Goal: Task Accomplishment & Management: Complete application form

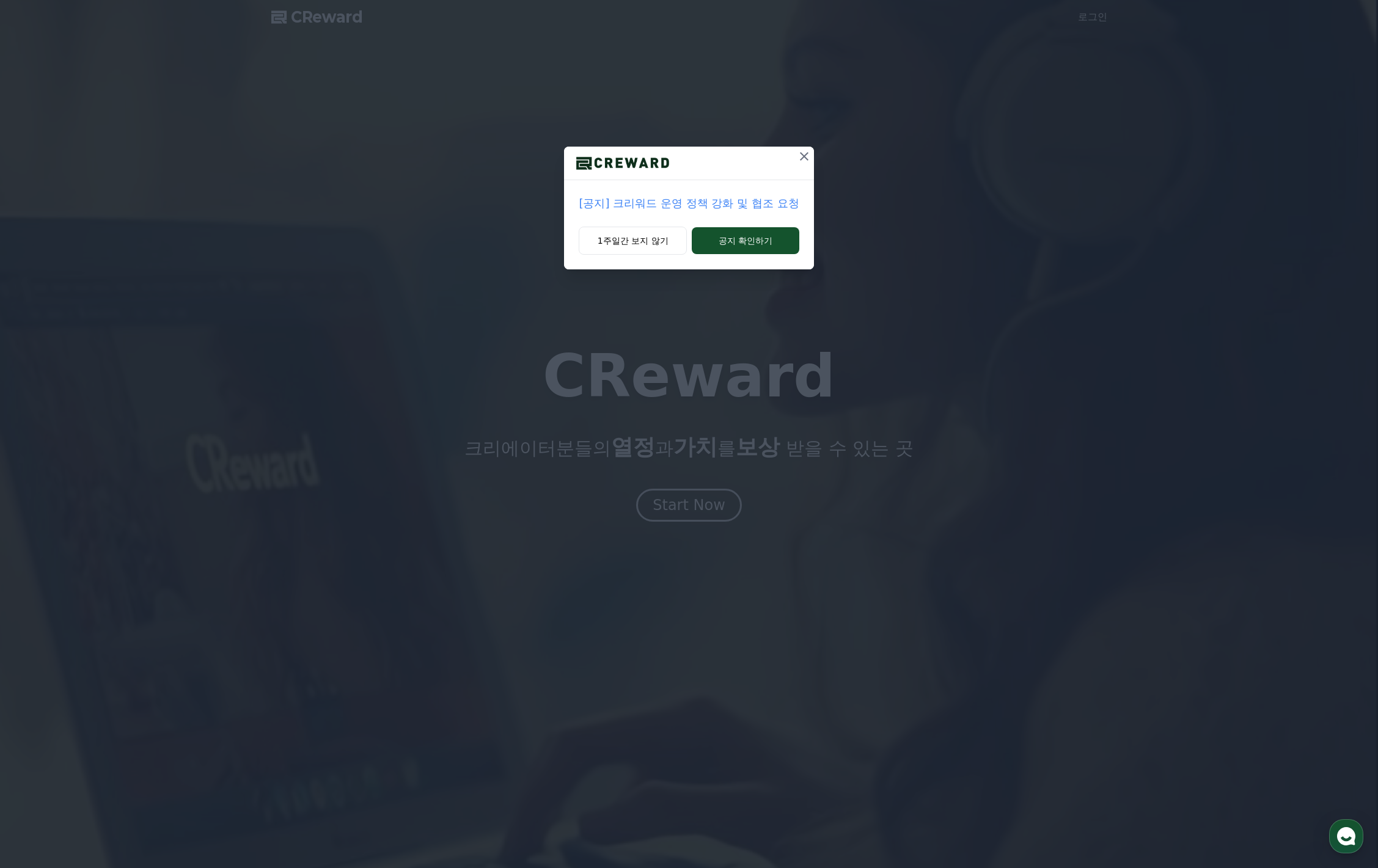
click at [686, 204] on p "[공지] 크리워드 운영 정책 강화 및 협조 요청" at bounding box center [689, 203] width 220 height 17
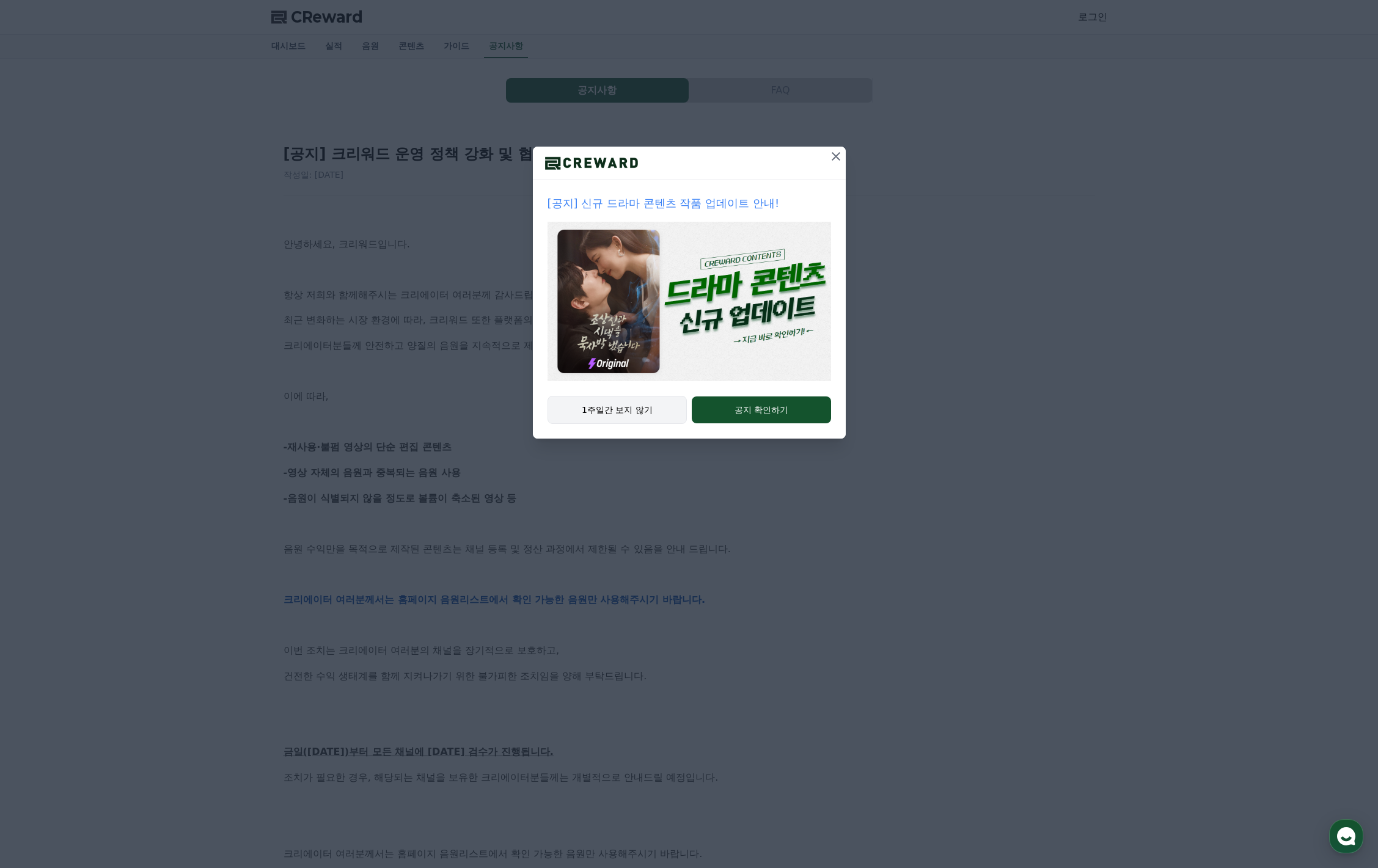
click at [611, 416] on button "1주일간 보지 않기" at bounding box center [618, 410] width 140 height 28
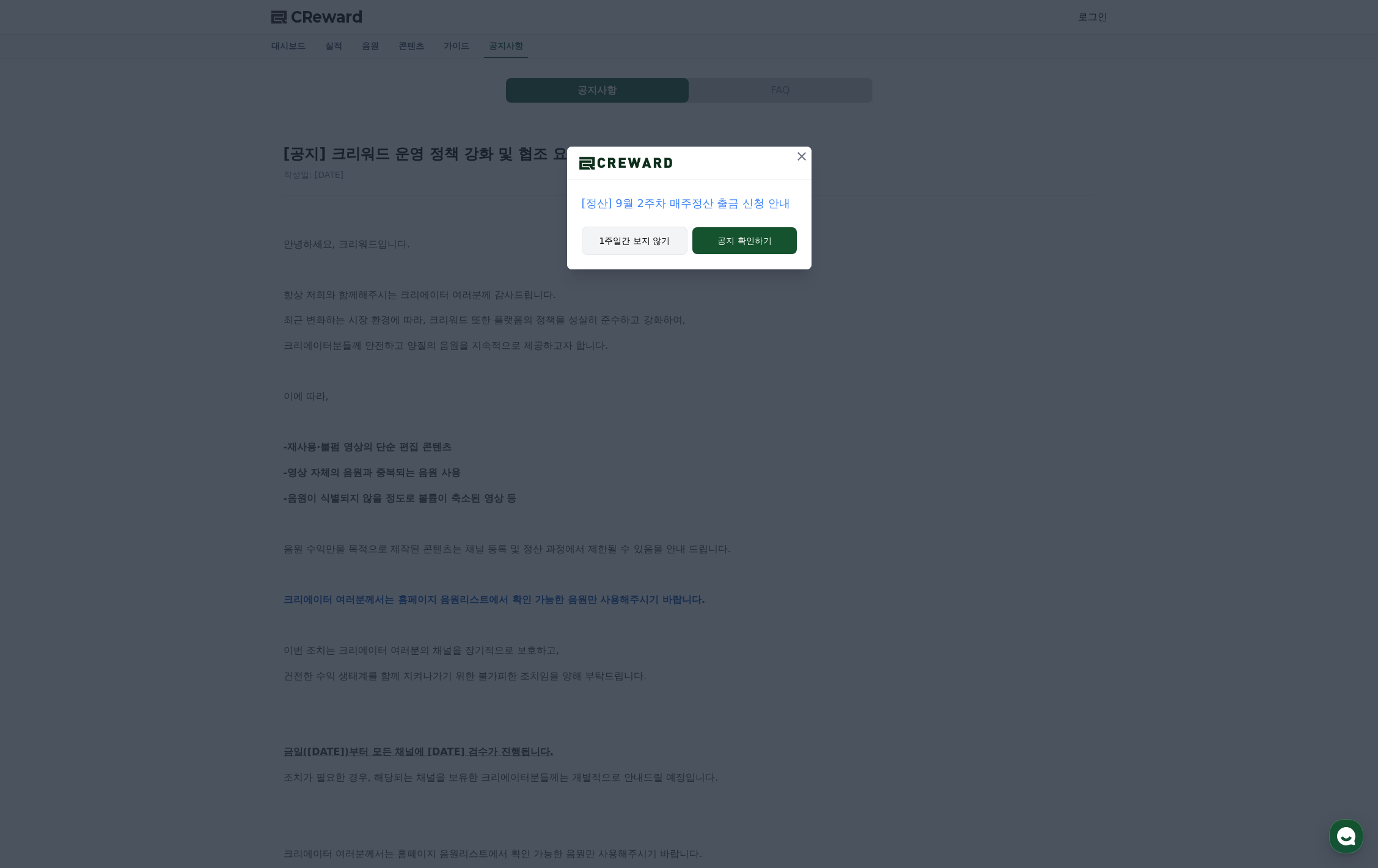
click at [640, 249] on button "1주일간 보지 않기" at bounding box center [635, 240] width 107 height 28
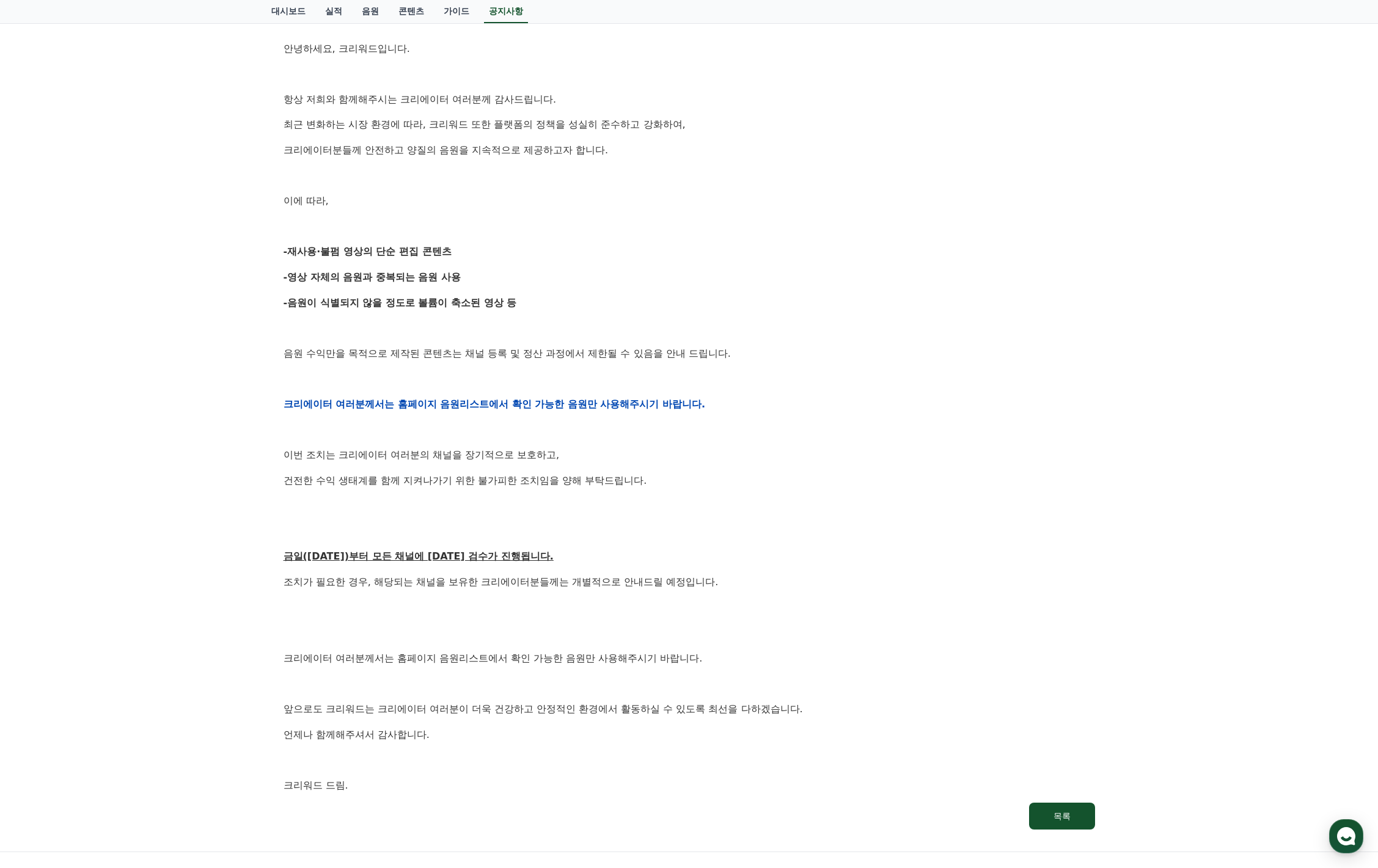
scroll to position [207, 0]
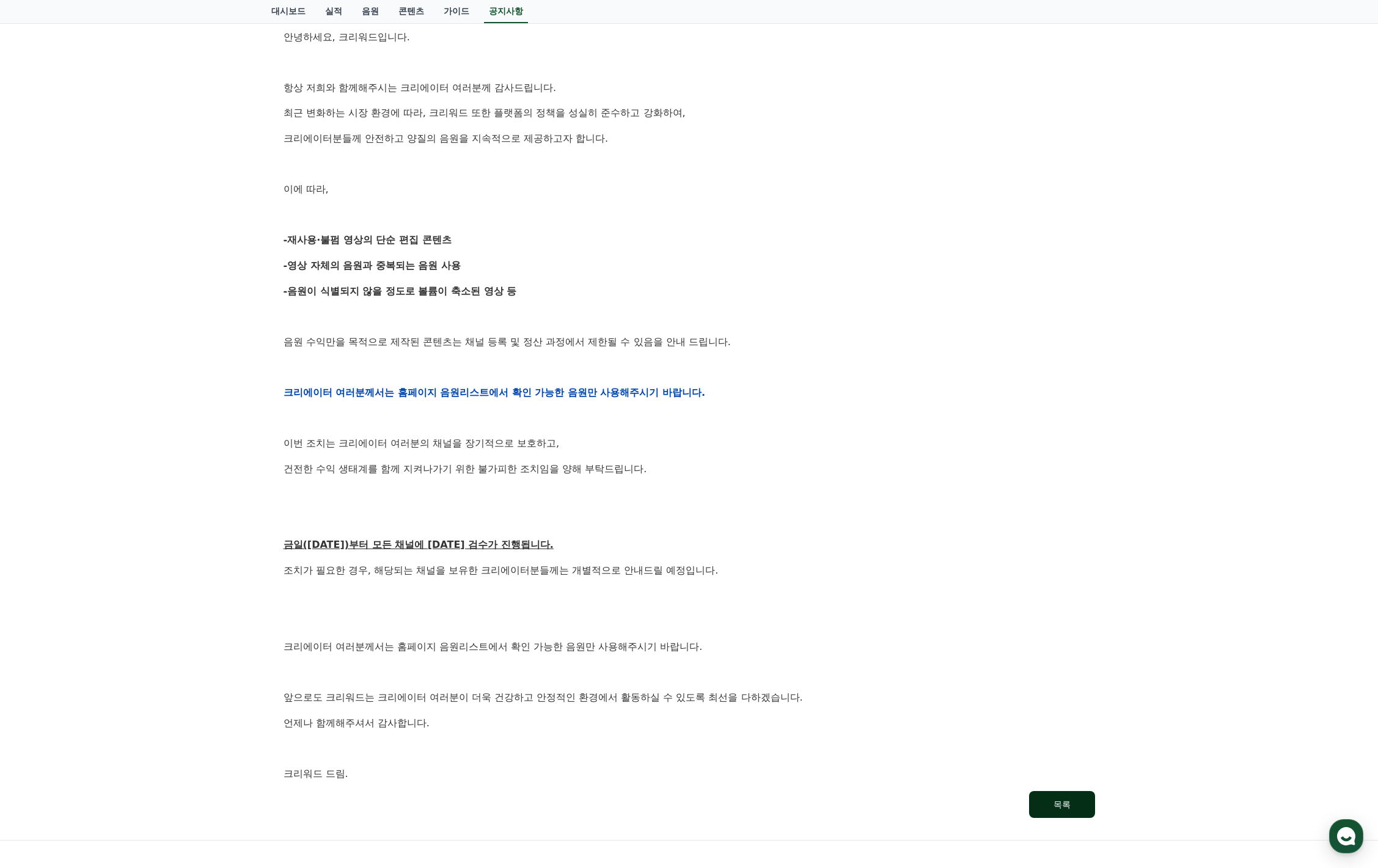
click at [1067, 804] on div "목록" at bounding box center [1062, 805] width 17 height 12
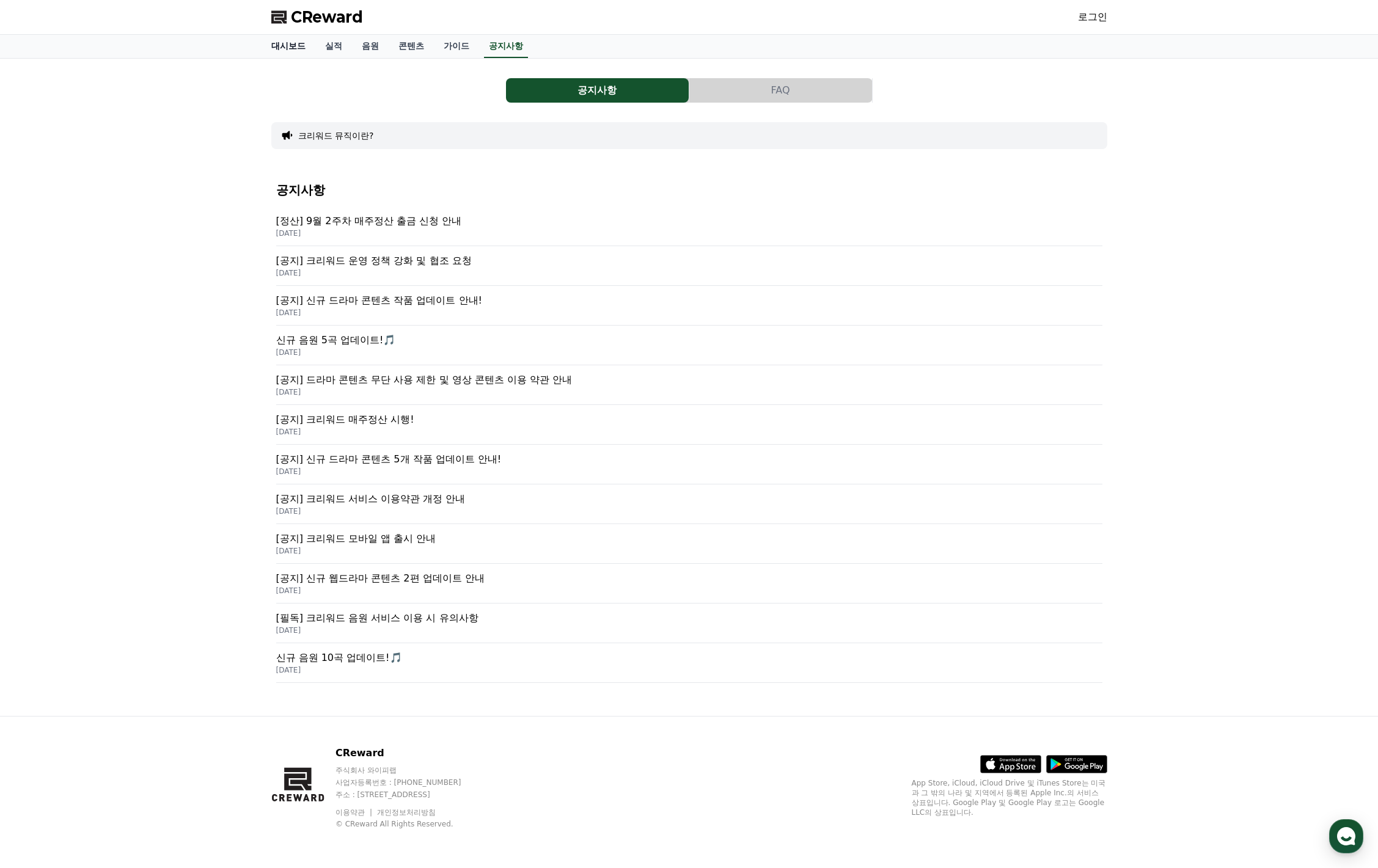
click at [287, 50] on link "대시보드" at bounding box center [288, 46] width 54 height 23
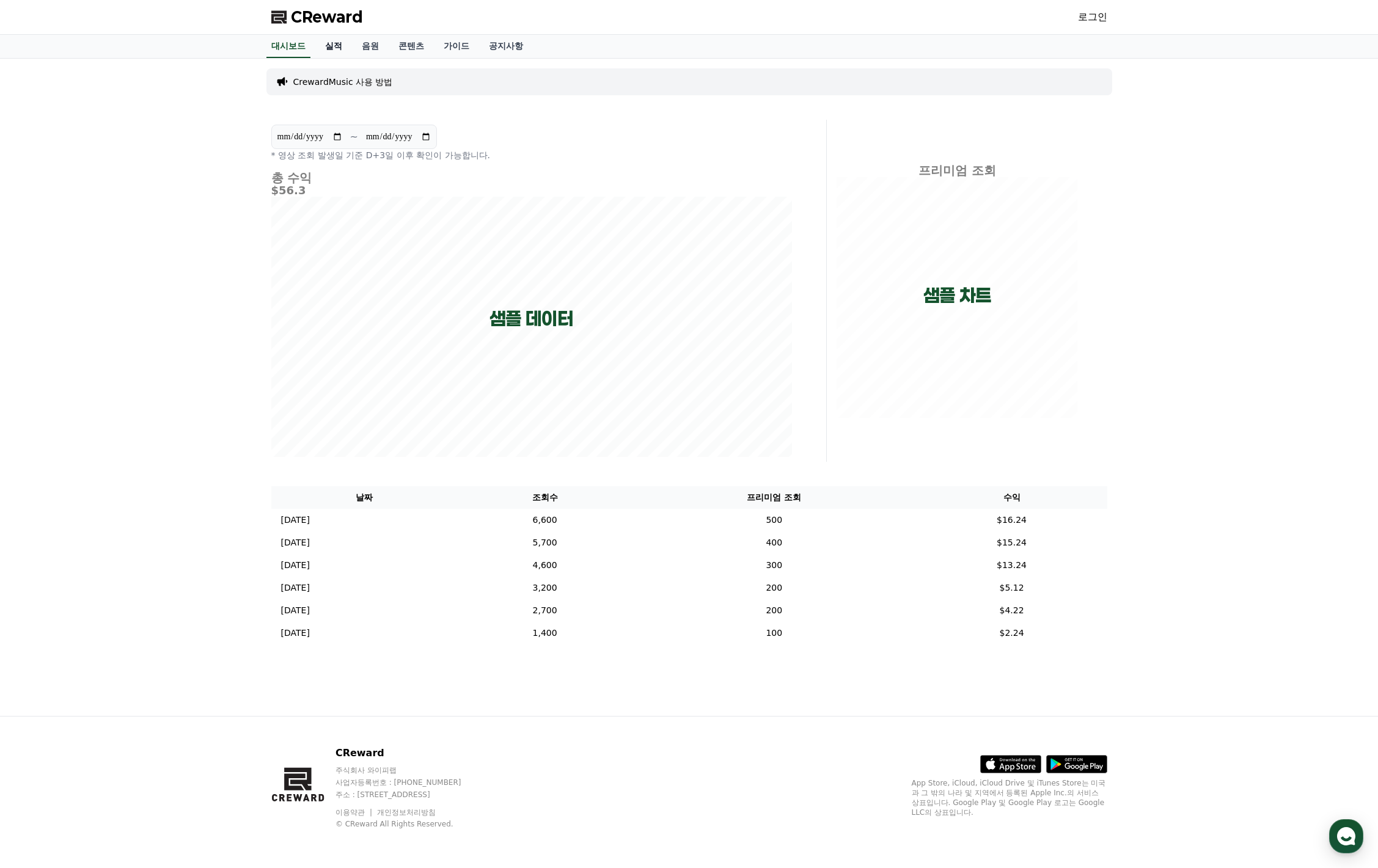
click at [319, 46] on link "실적" at bounding box center [334, 46] width 37 height 23
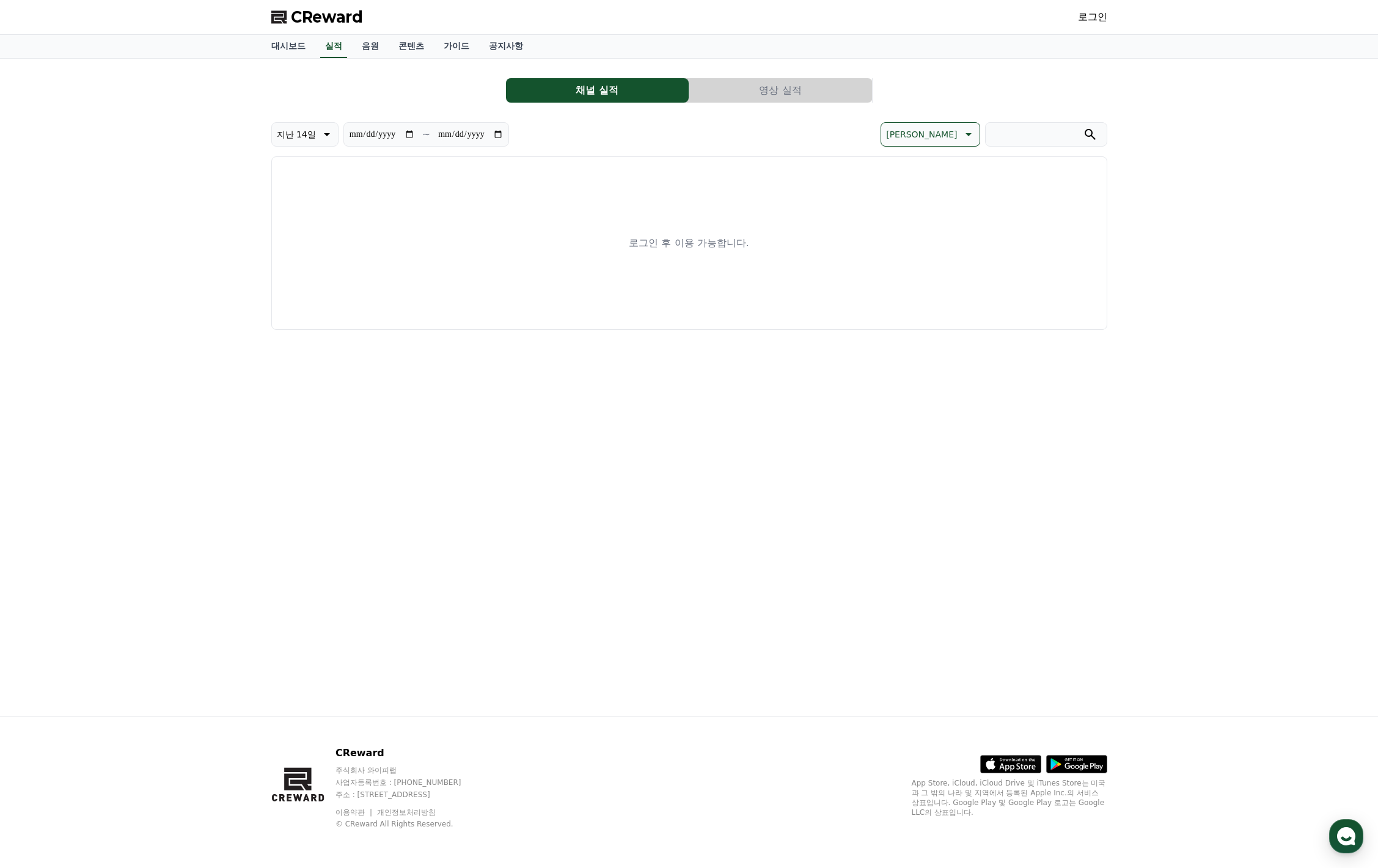
click at [1094, 14] on link "로그인" at bounding box center [1093, 17] width 29 height 15
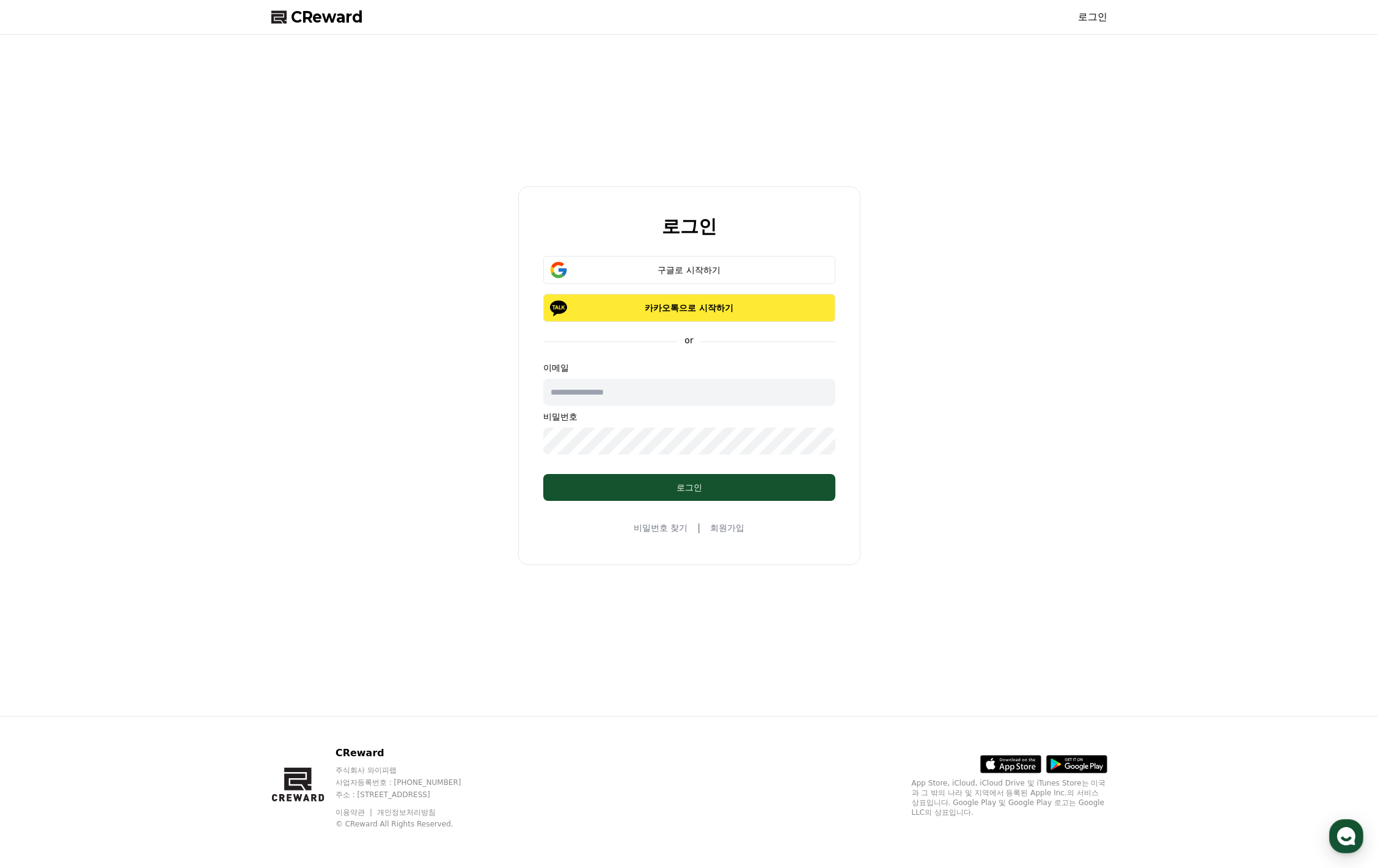
click at [700, 307] on p "카카오톡으로 시작하기" at bounding box center [690, 308] width 257 height 12
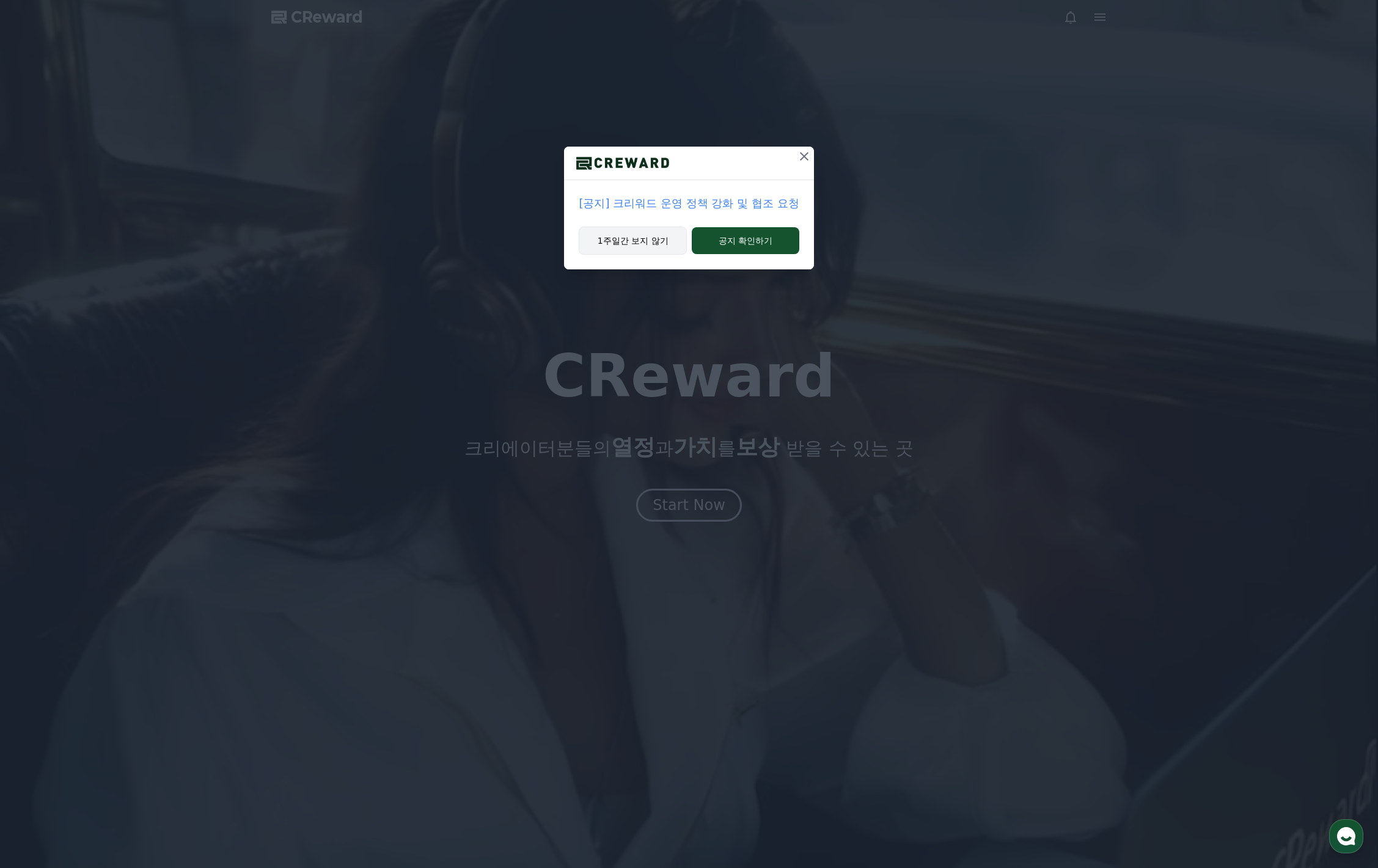
click at [614, 242] on button "1주일간 보지 않기" at bounding box center [633, 240] width 108 height 28
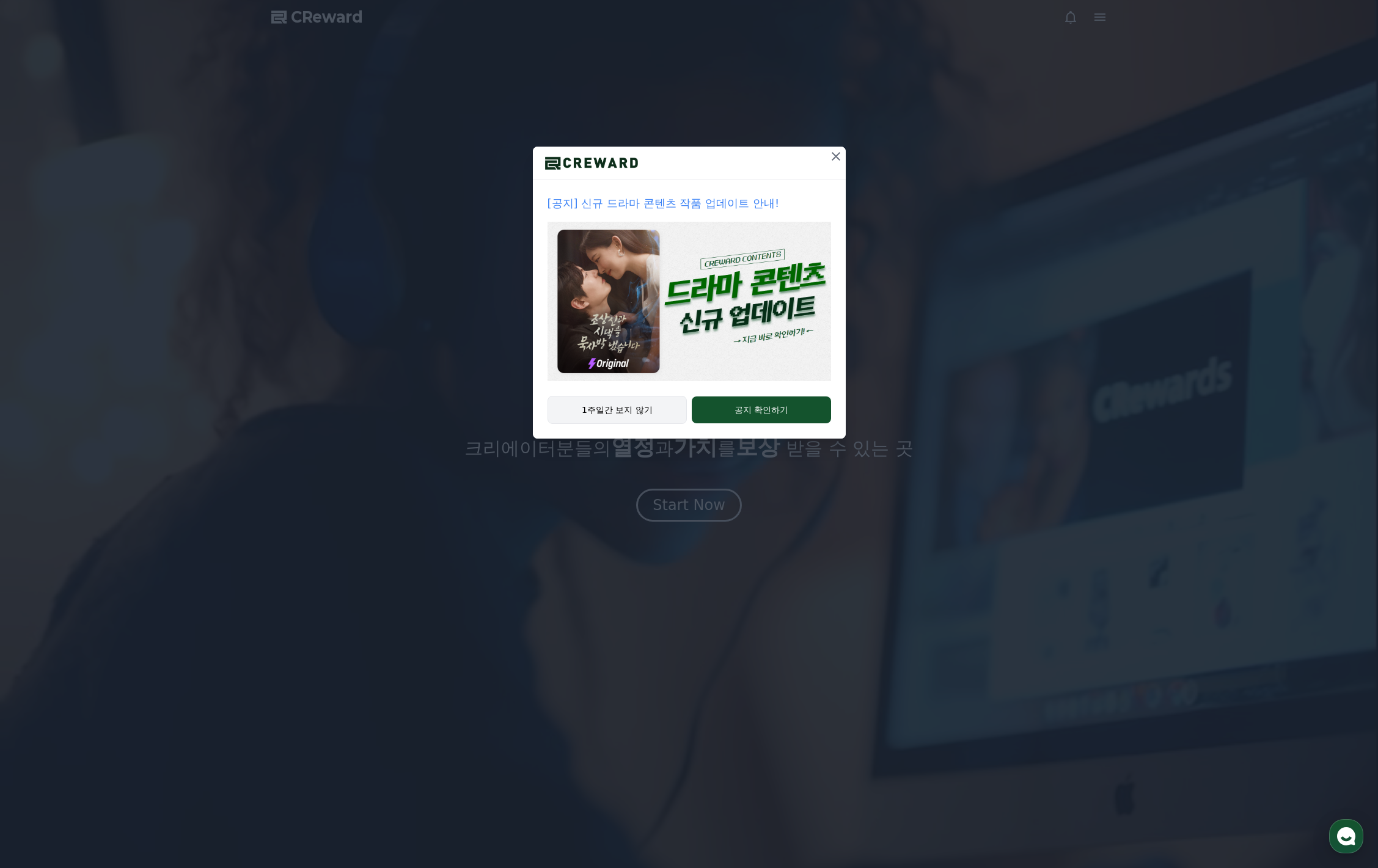
click at [631, 421] on button "1주일간 보지 않기" at bounding box center [618, 410] width 140 height 28
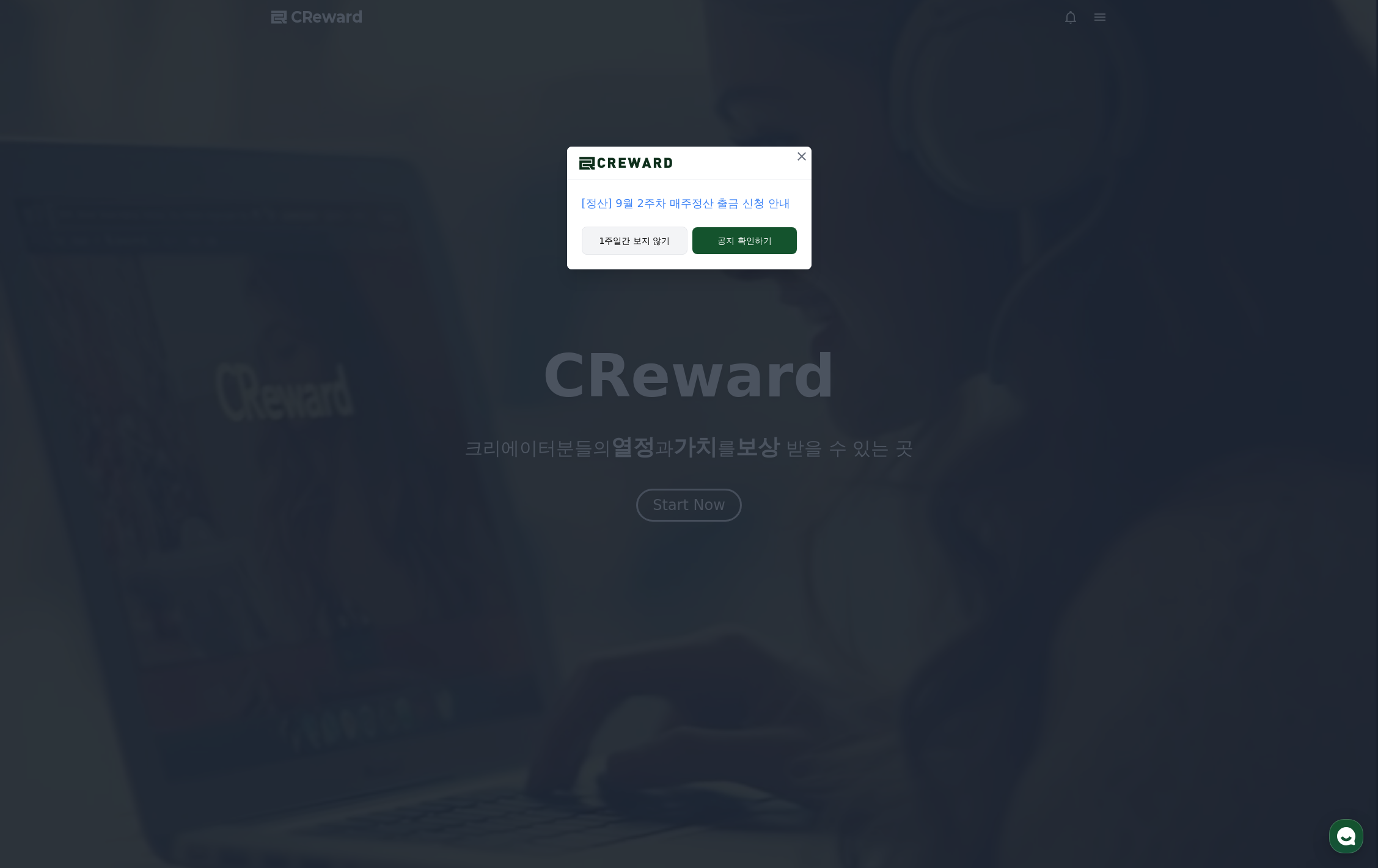
click at [648, 244] on button "1주일간 보지 않기" at bounding box center [635, 240] width 107 height 28
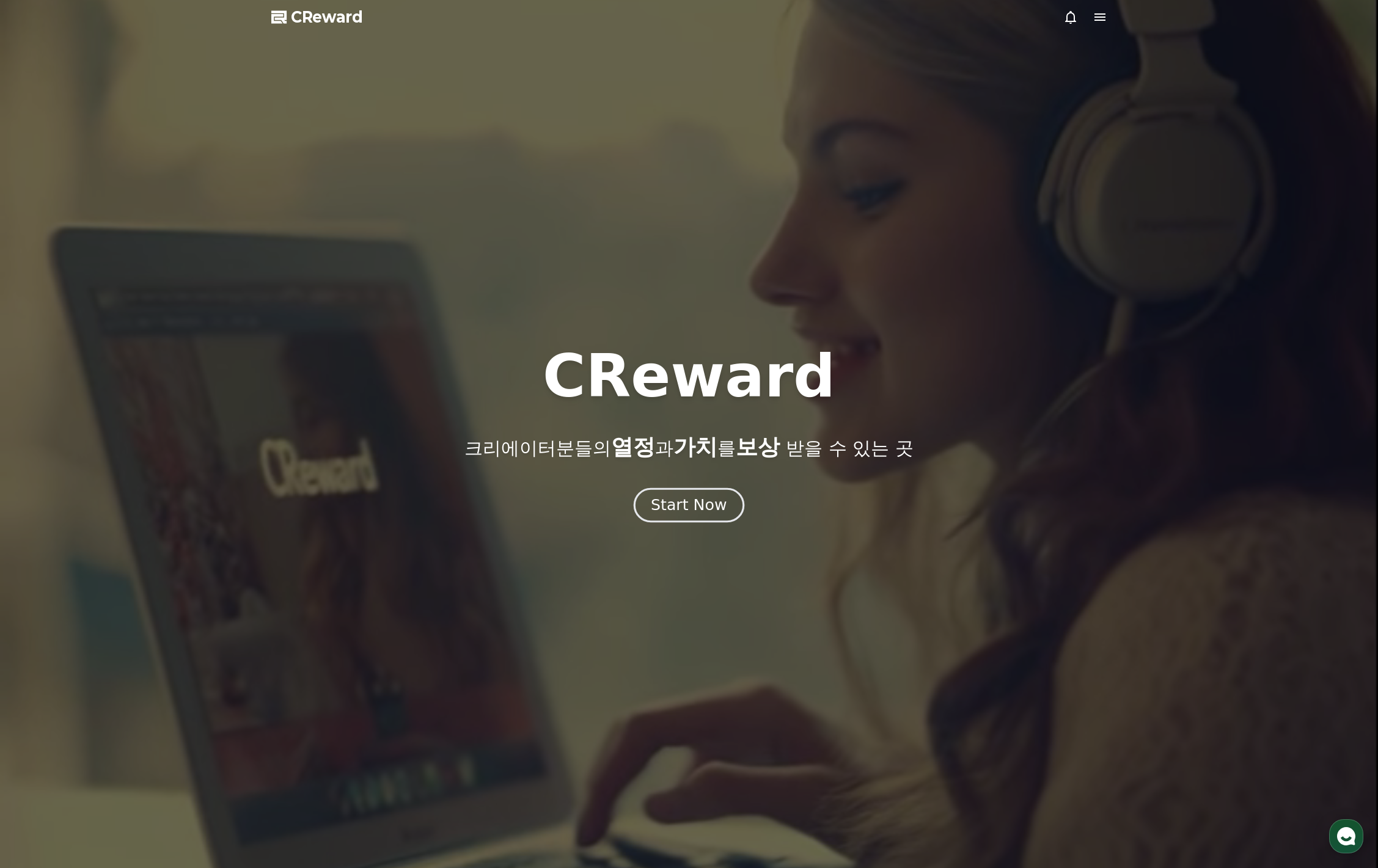
click at [694, 509] on div "Start Now" at bounding box center [689, 505] width 76 height 21
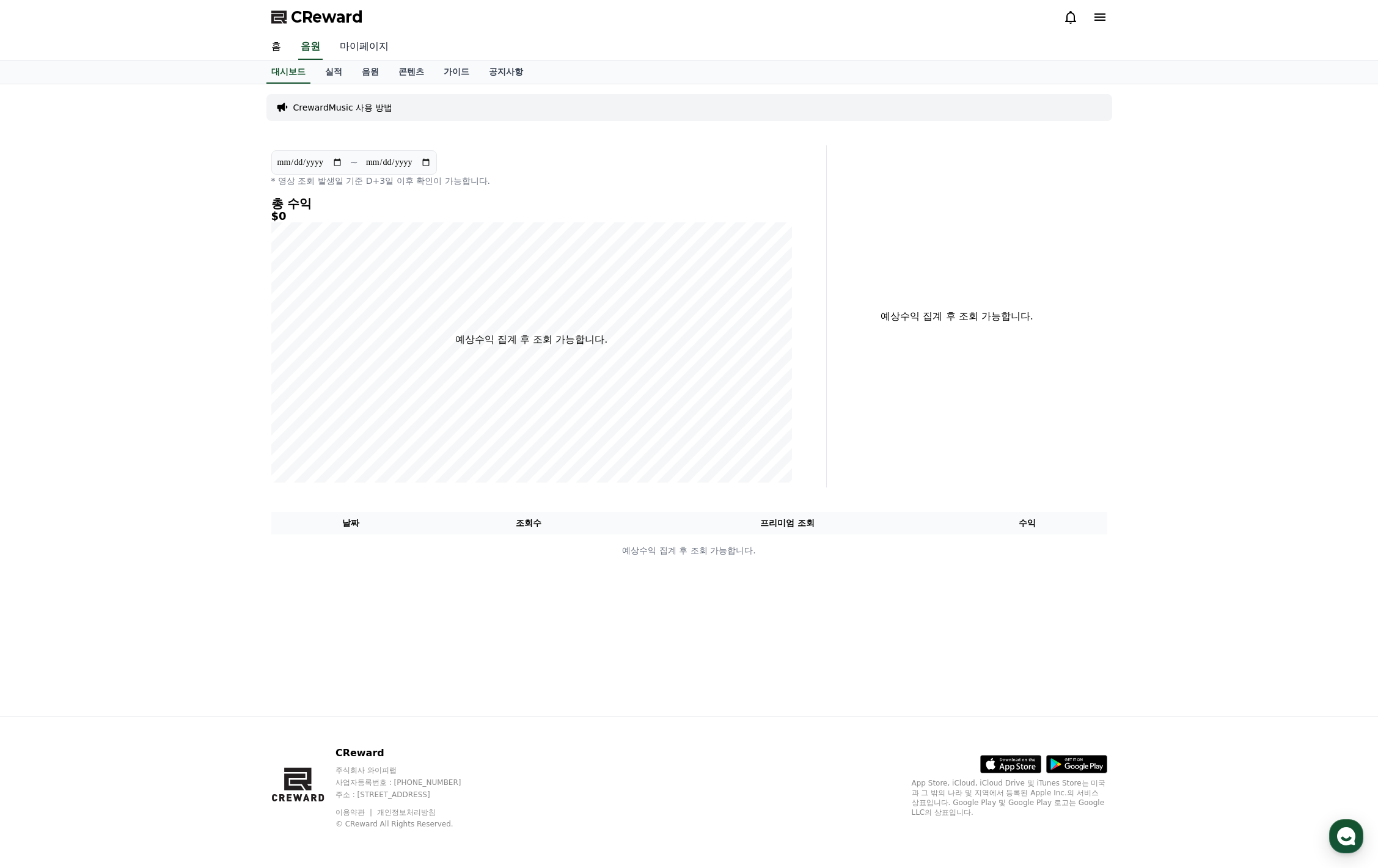
click at [364, 43] on link "마이페이지" at bounding box center [364, 47] width 69 height 26
select select "**********"
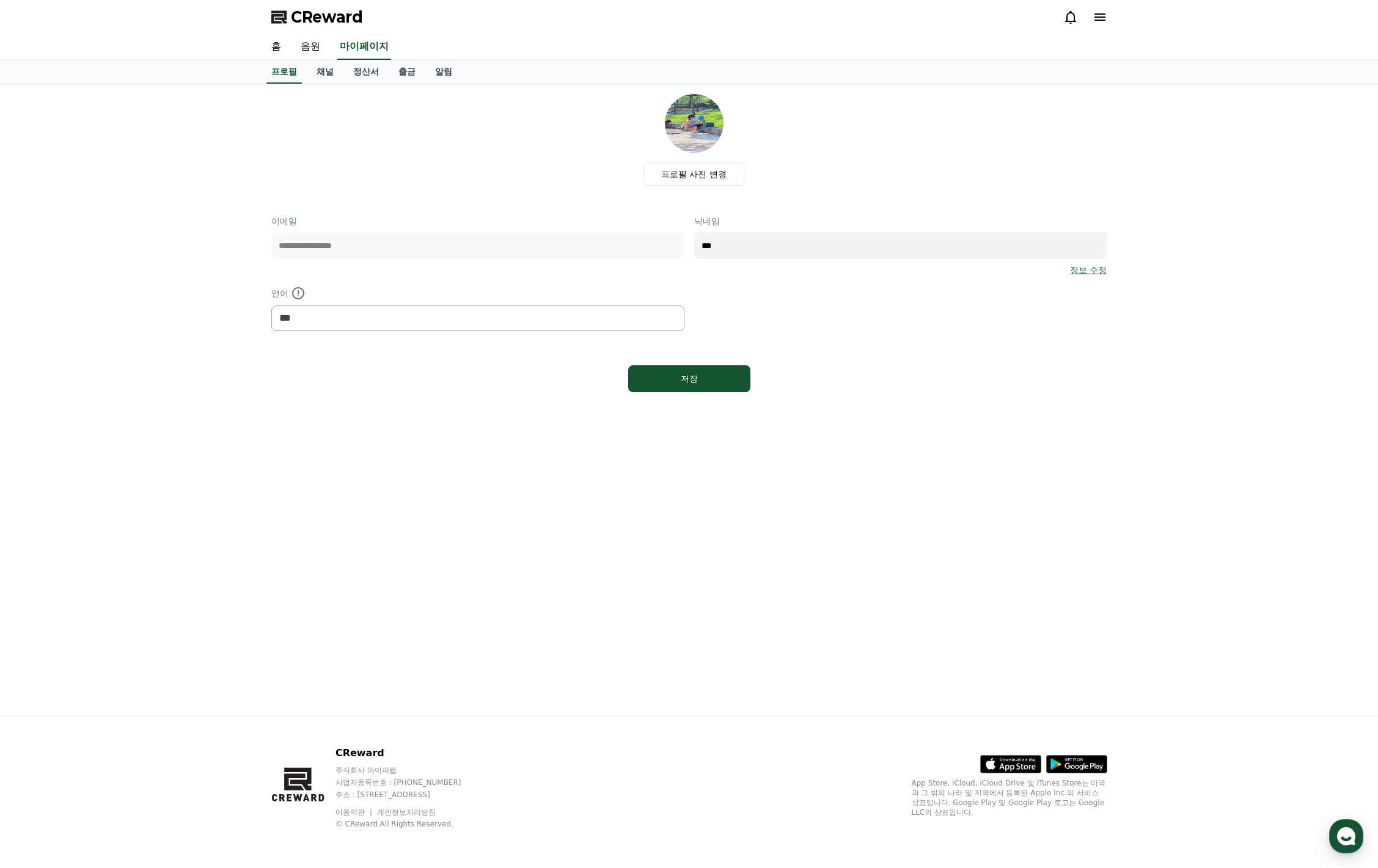
click at [1097, 9] on div at bounding box center [1085, 17] width 44 height 20
click at [1099, 15] on icon at bounding box center [1100, 17] width 15 height 15
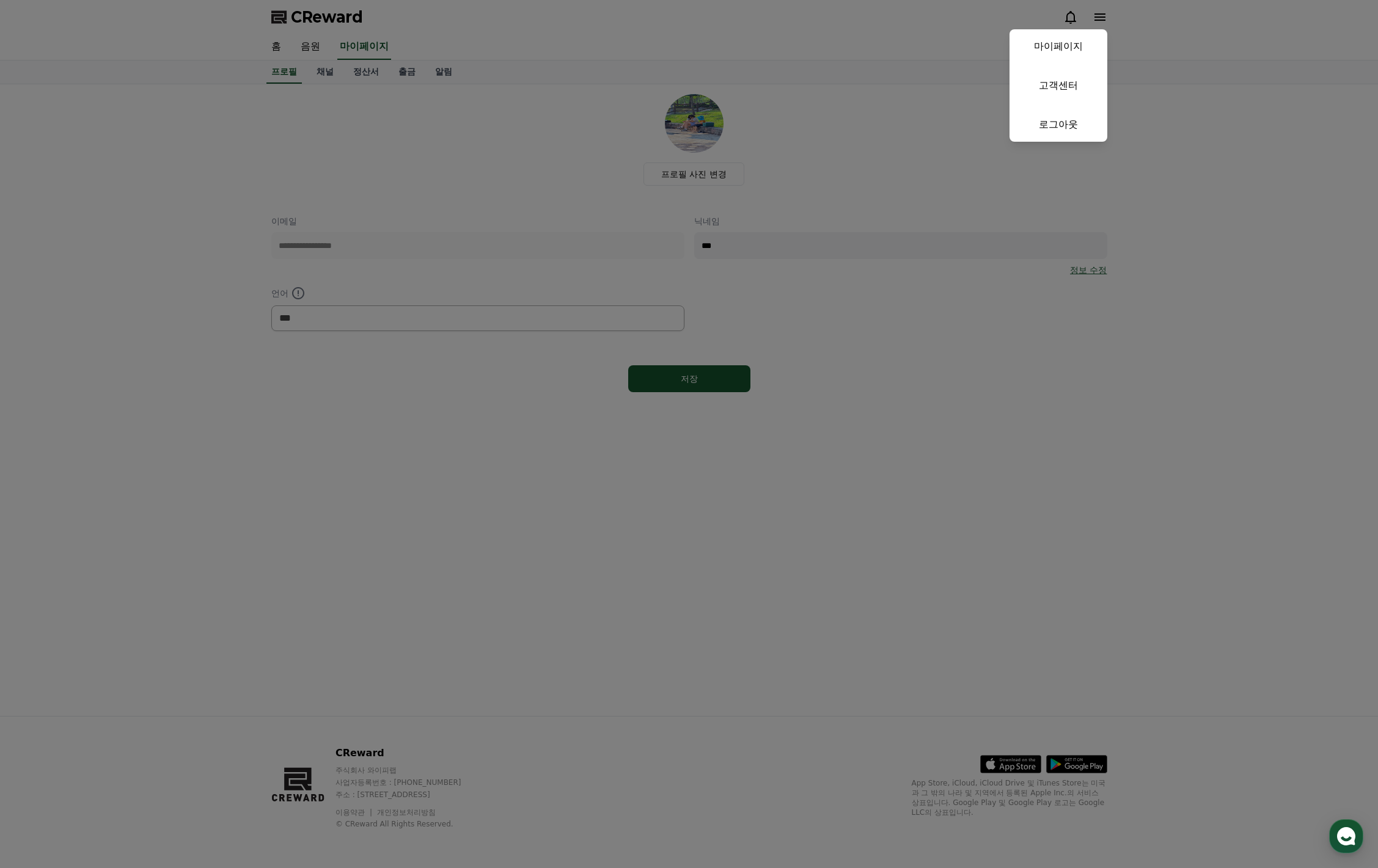
click at [300, 130] on button "close" at bounding box center [689, 434] width 1378 height 868
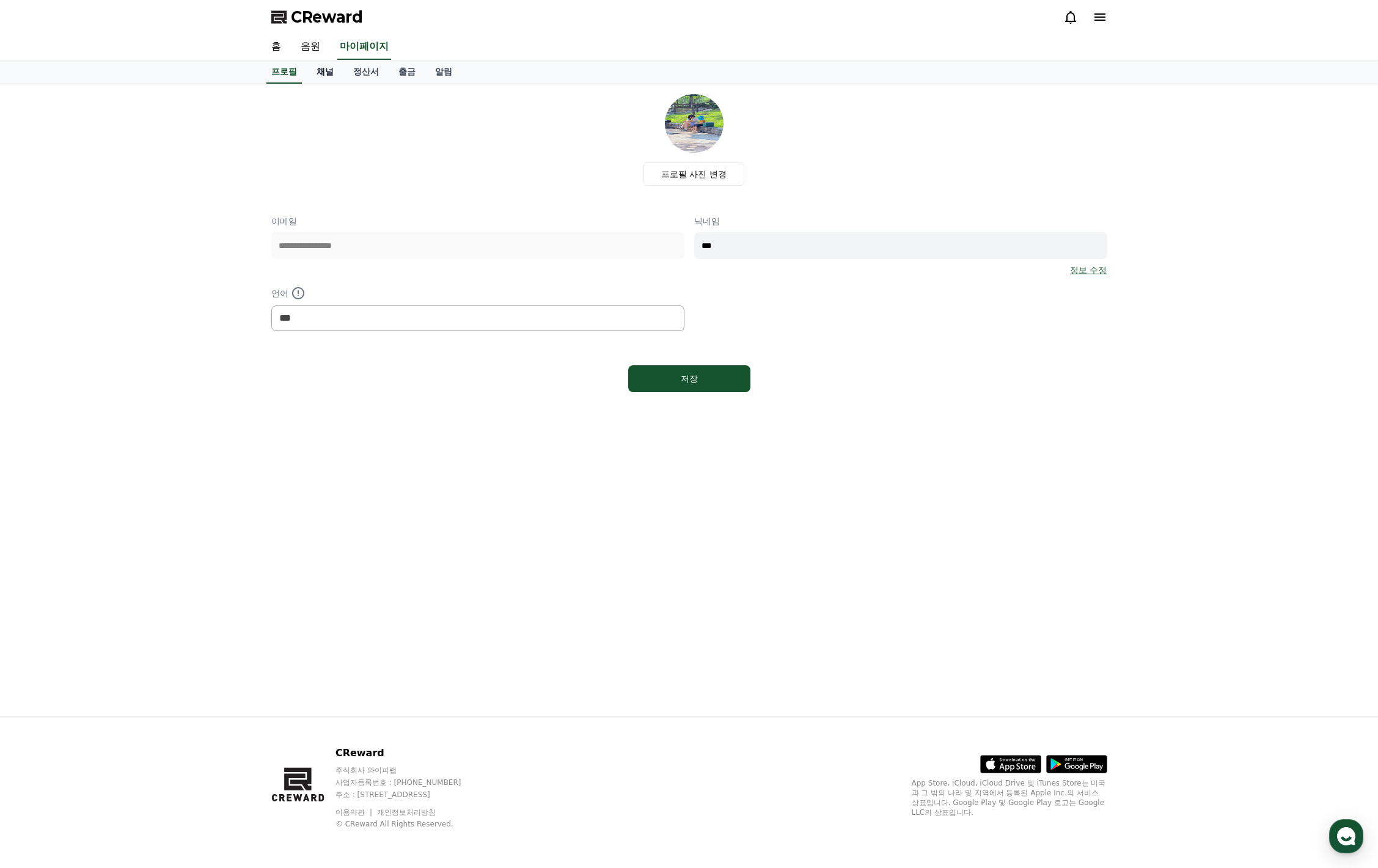
click at [319, 73] on link "채널" at bounding box center [325, 72] width 37 height 23
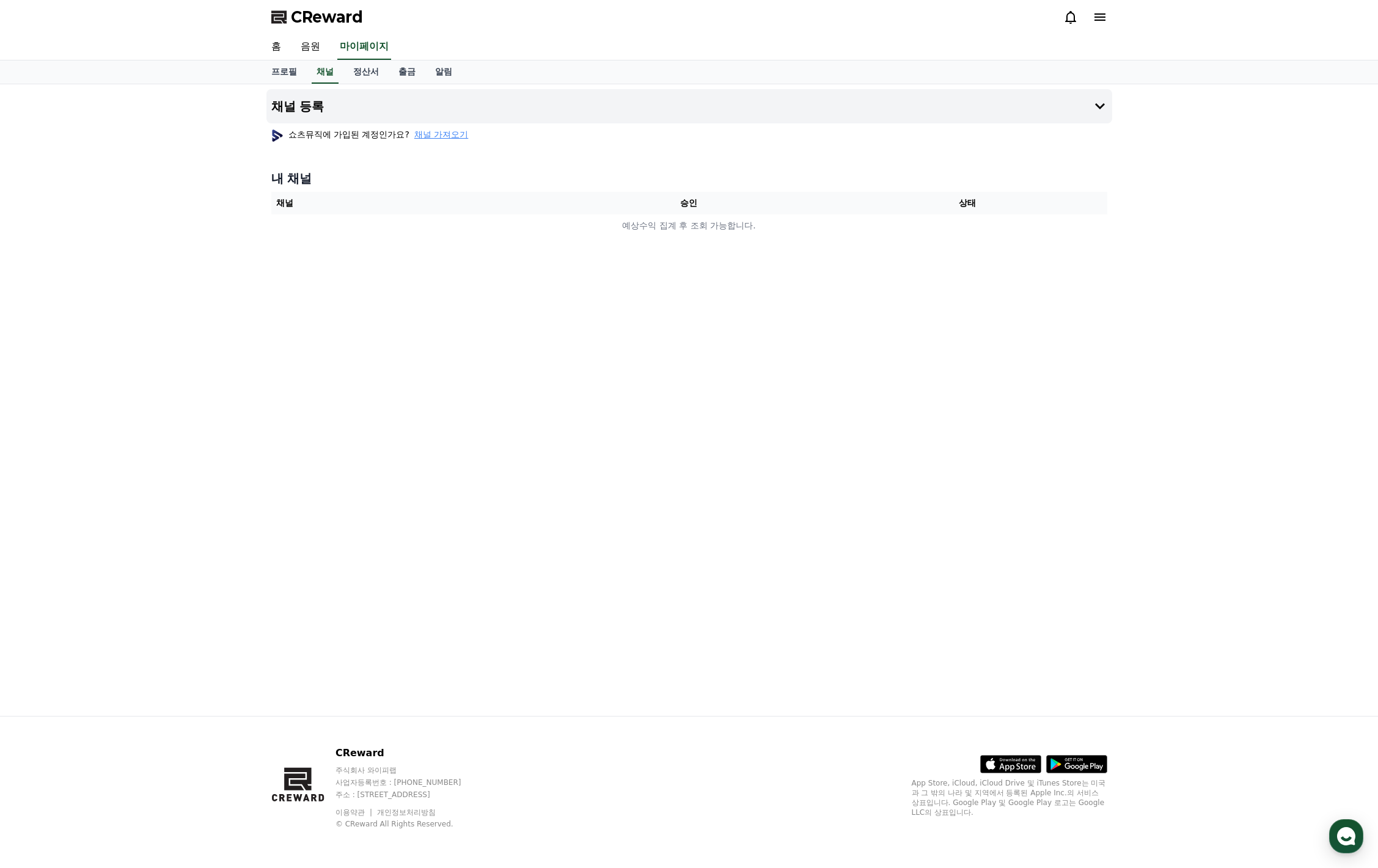
click at [425, 137] on span "채널 가져오기" at bounding box center [441, 134] width 54 height 12
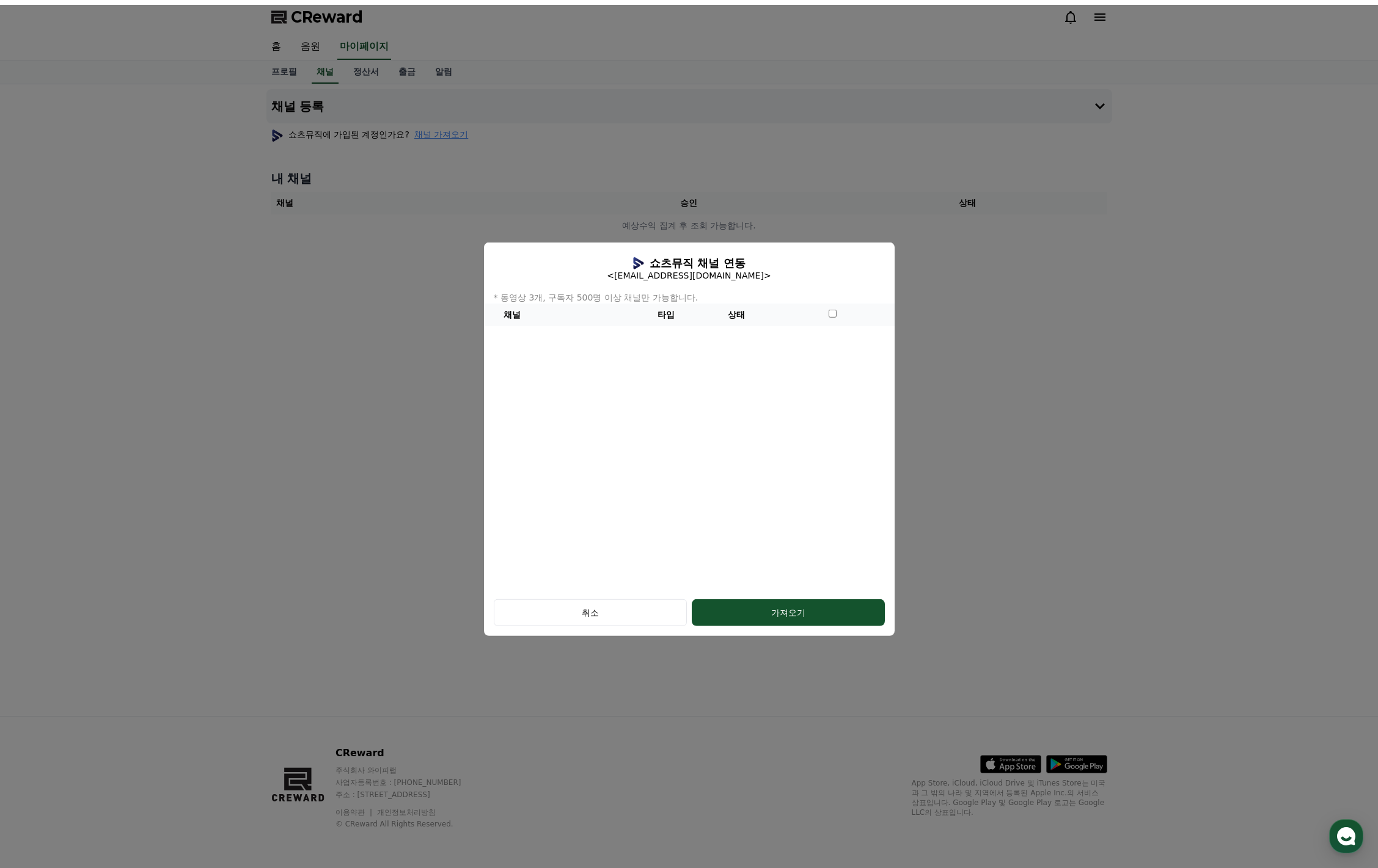
click at [624, 317] on th "채널" at bounding box center [557, 314] width 147 height 22
drag, startPoint x: 655, startPoint y: 314, endPoint x: 718, endPoint y: 308, distance: 63.3
click at [655, 314] on th "타입" at bounding box center [665, 314] width 70 height 22
click at [824, 619] on button "가져오기" at bounding box center [788, 613] width 193 height 27
click at [562, 392] on div "쇼츠뮤직 채널 연동 <mdhgood@paran.com> * 동영상 3개, 구독자 500명 이상 채널만 가능합니다. 채널 타입 상태" at bounding box center [689, 415] width 410 height 347
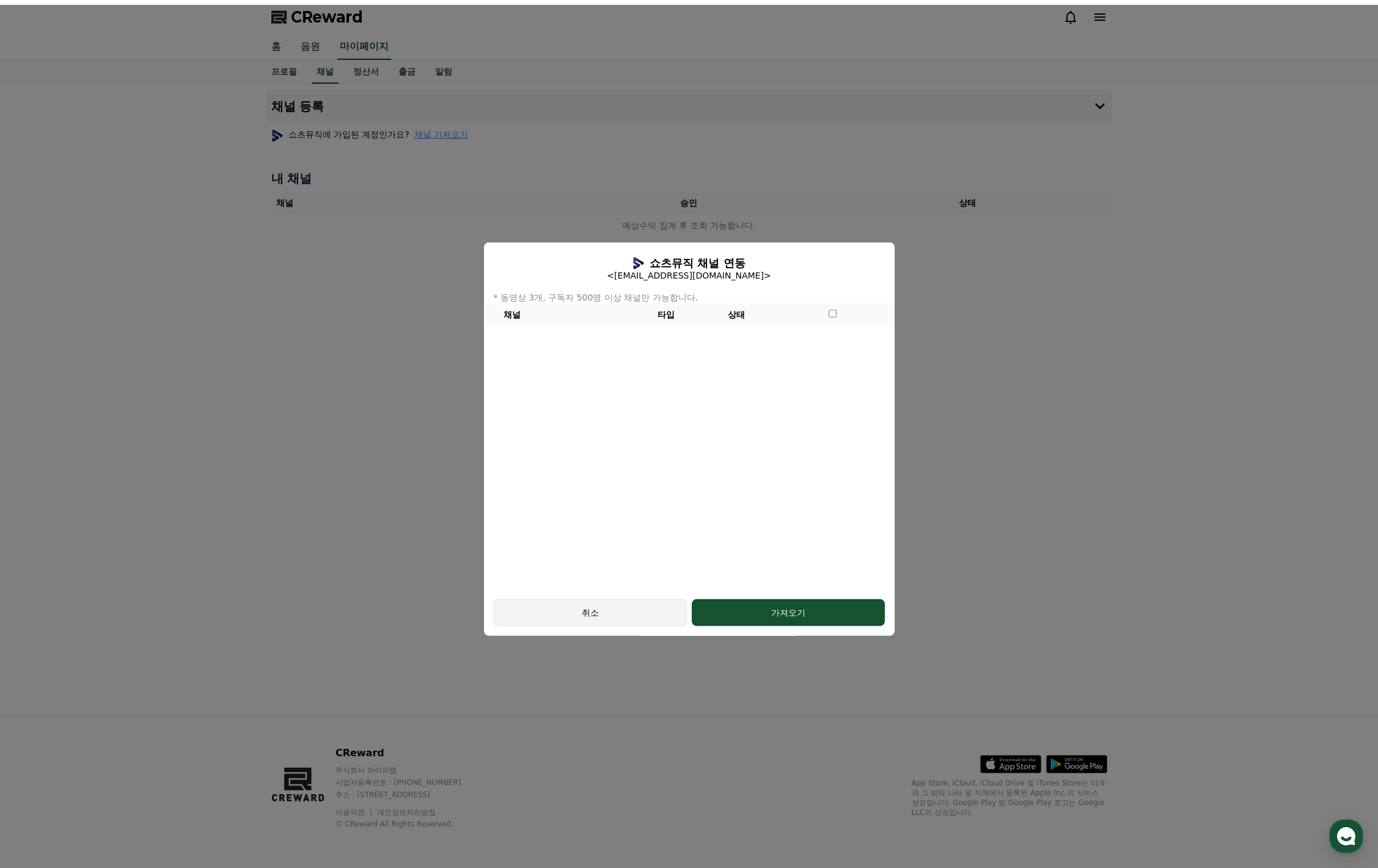
click at [585, 619] on button "취소" at bounding box center [590, 613] width 193 height 27
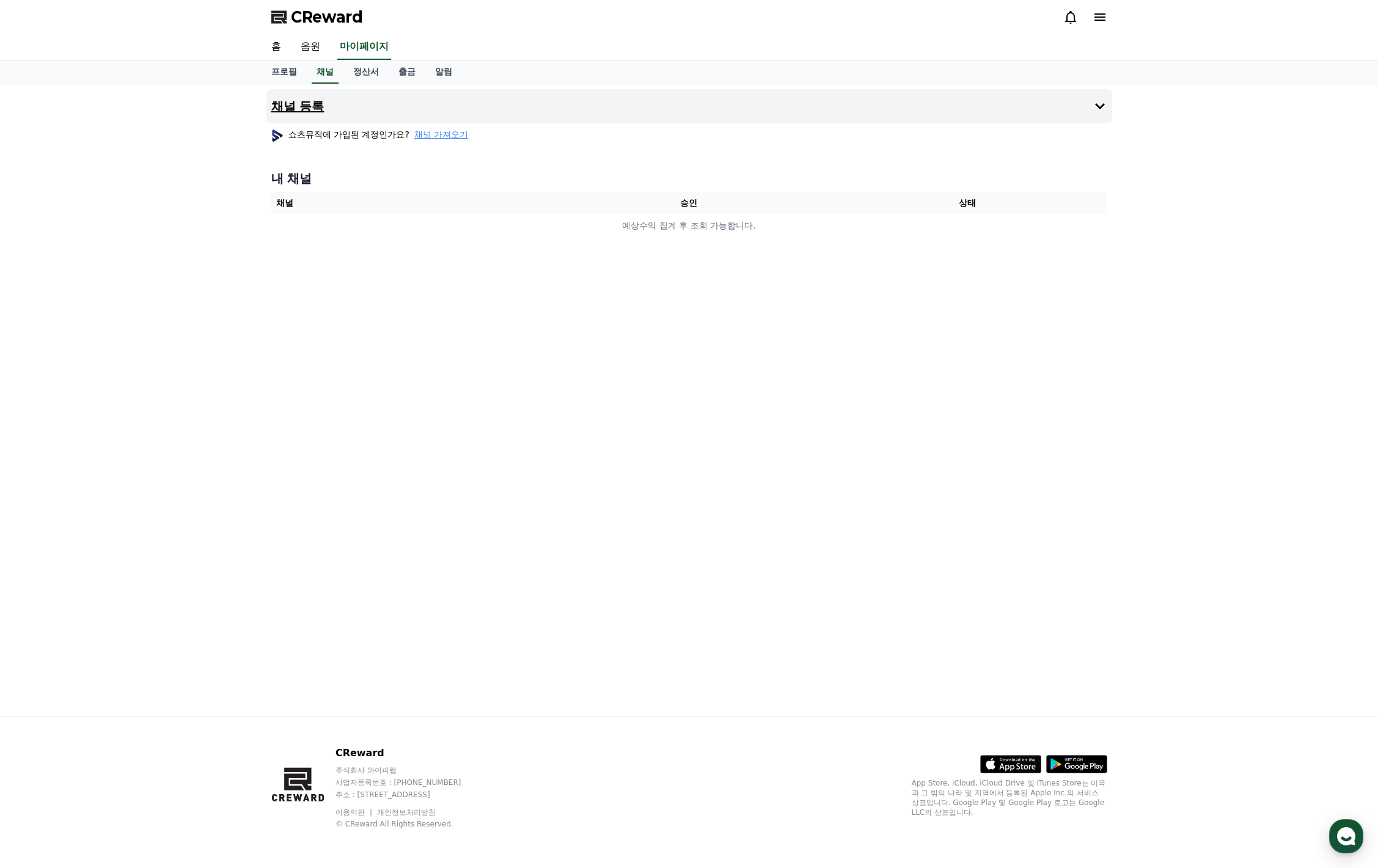
click at [302, 107] on h4 "채널 등록" at bounding box center [298, 107] width 53 height 14
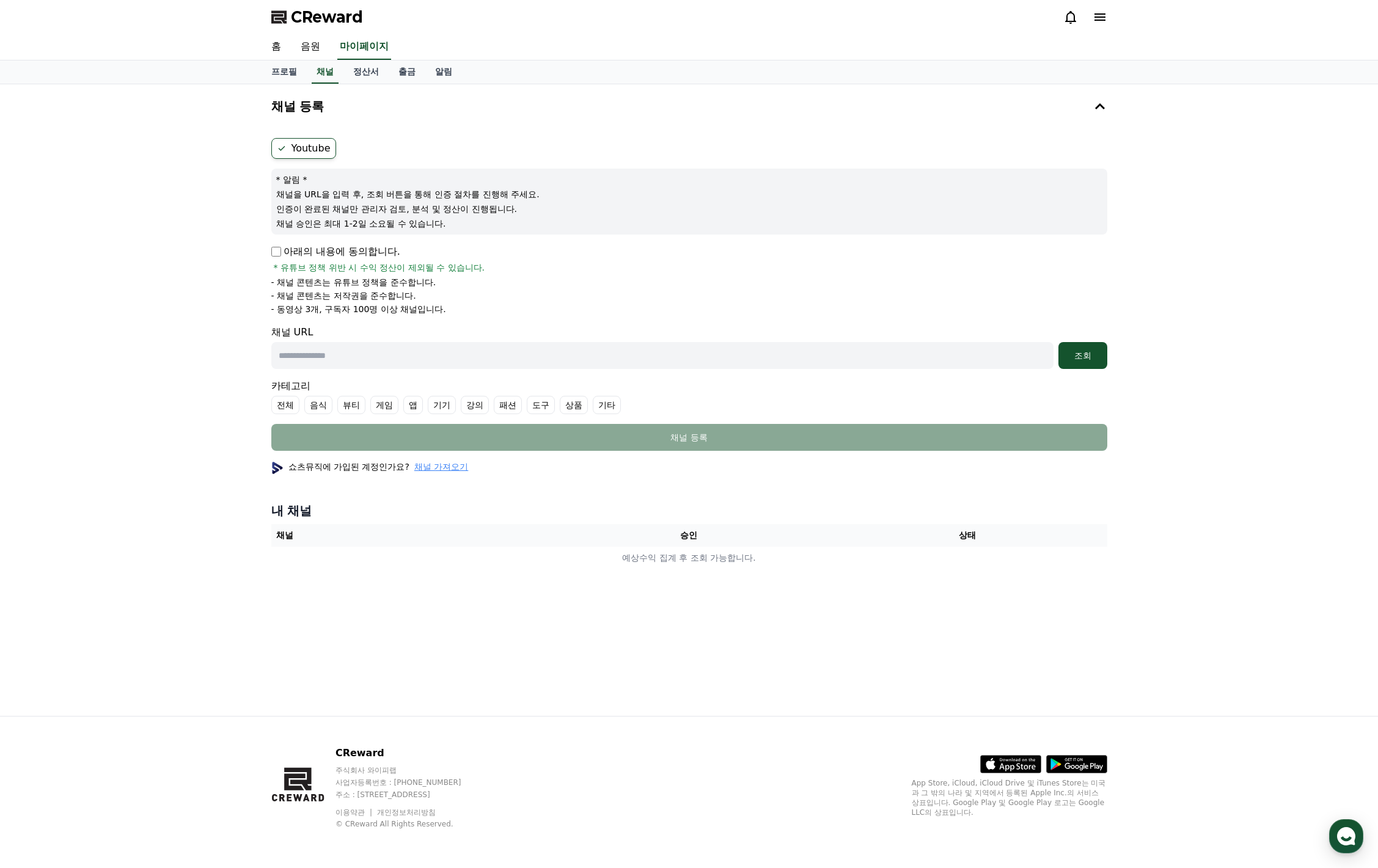
click at [870, 357] on input "text" at bounding box center [662, 356] width 782 height 27
paste input "**********"
type input "**********"
click at [1092, 358] on div "조회" at bounding box center [1083, 356] width 39 height 12
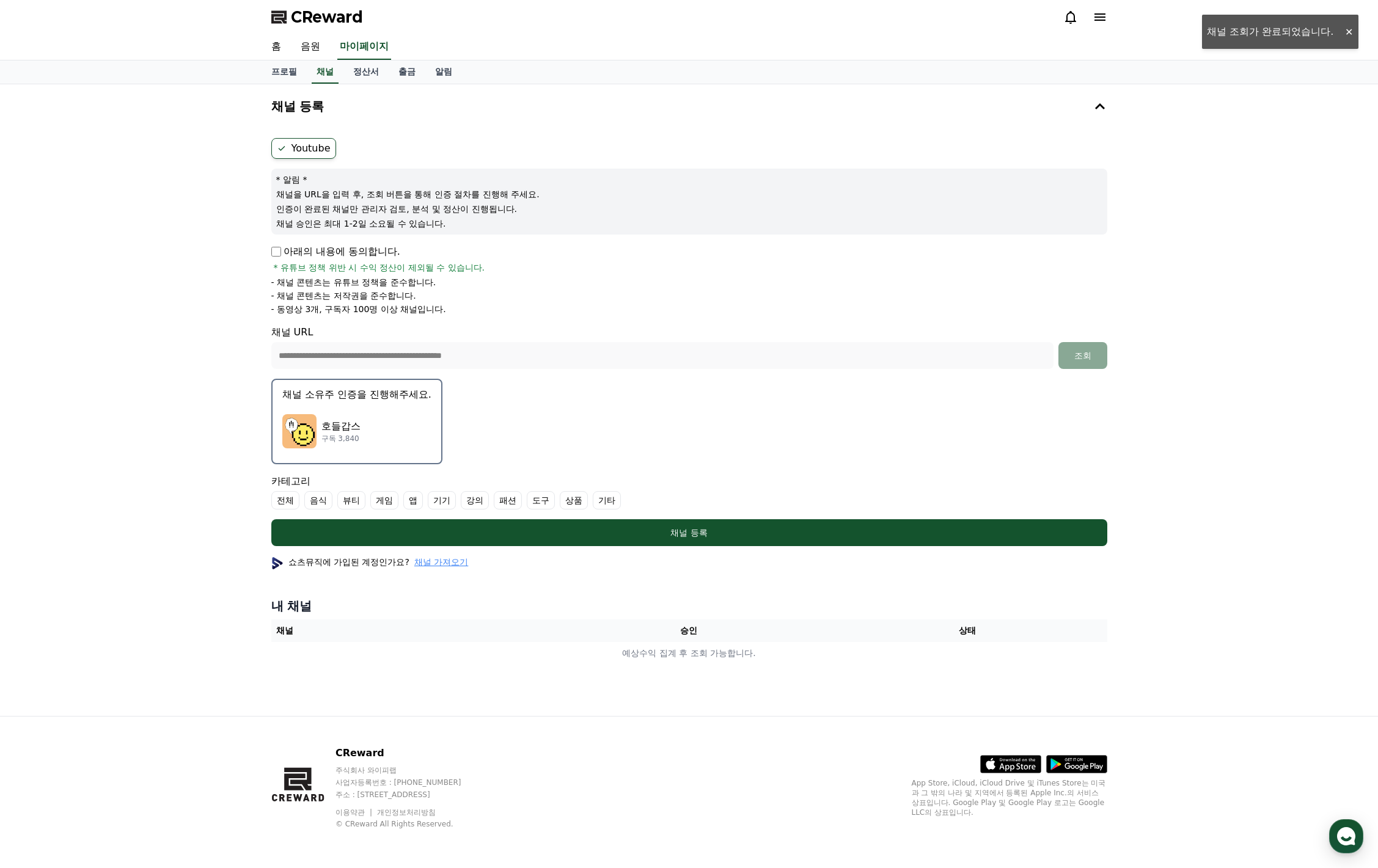
click at [315, 424] on img "button" at bounding box center [300, 431] width 34 height 34
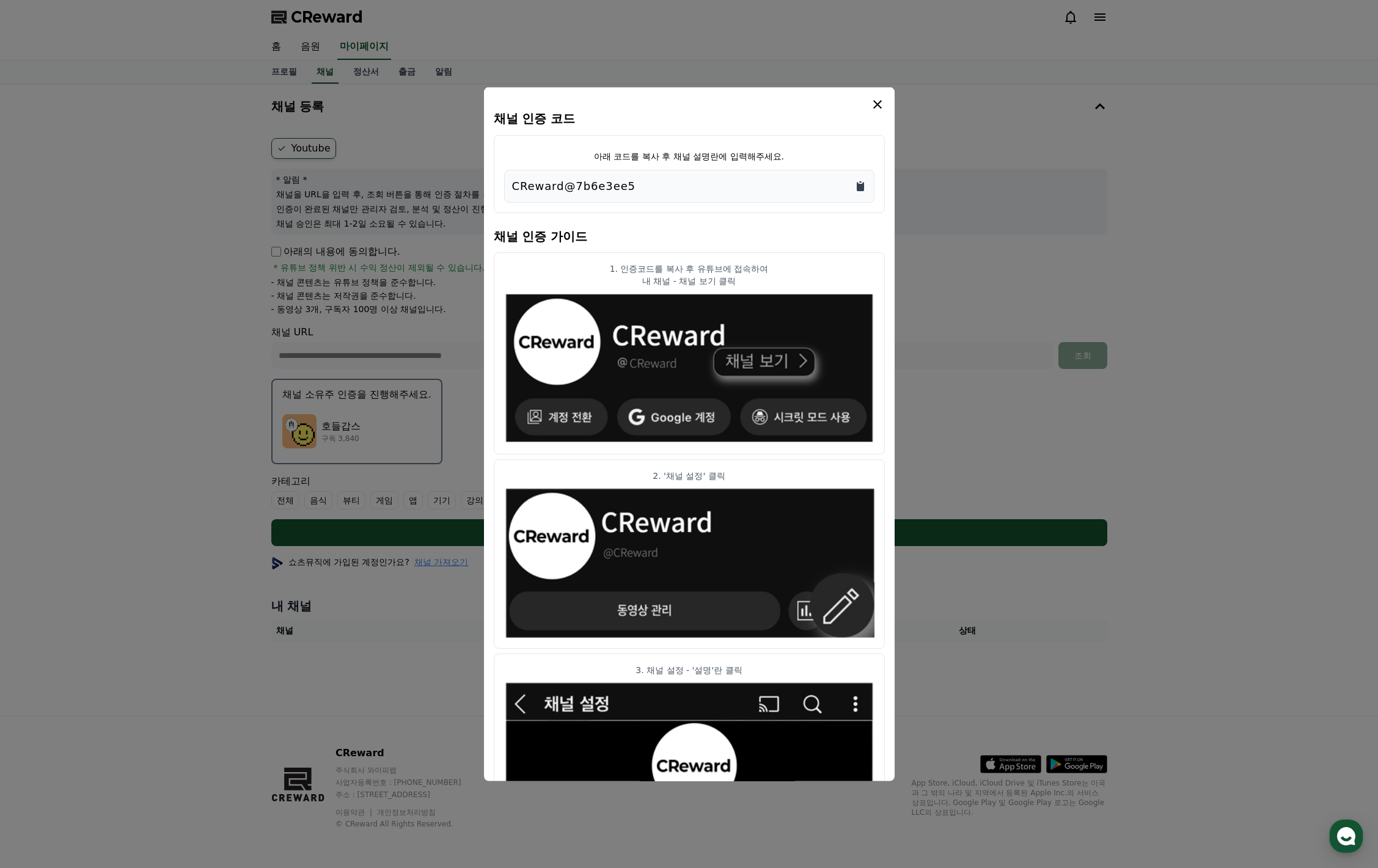
click at [858, 186] on icon "Copy to clipboard" at bounding box center [860, 185] width 7 height 9
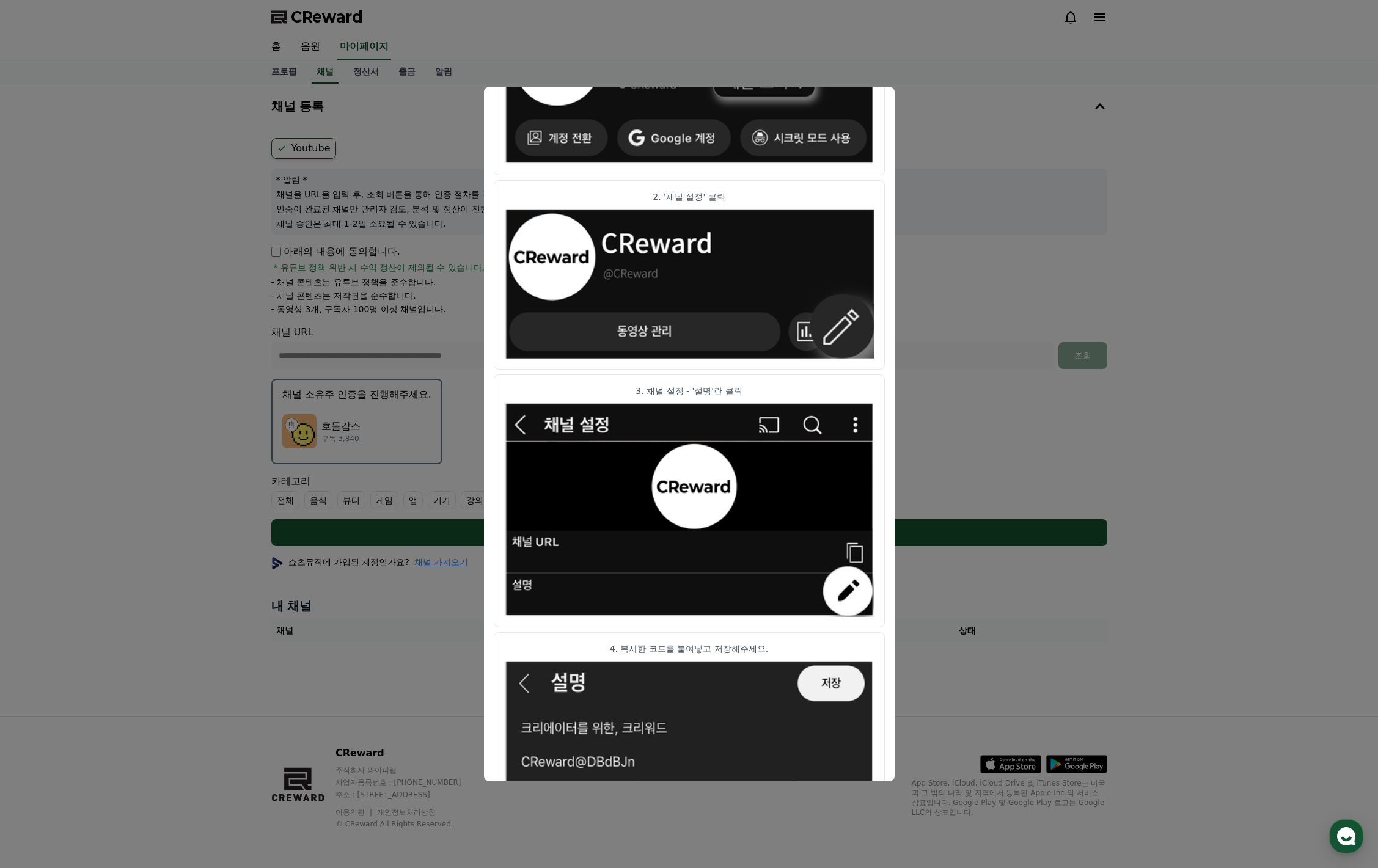
scroll to position [360, 0]
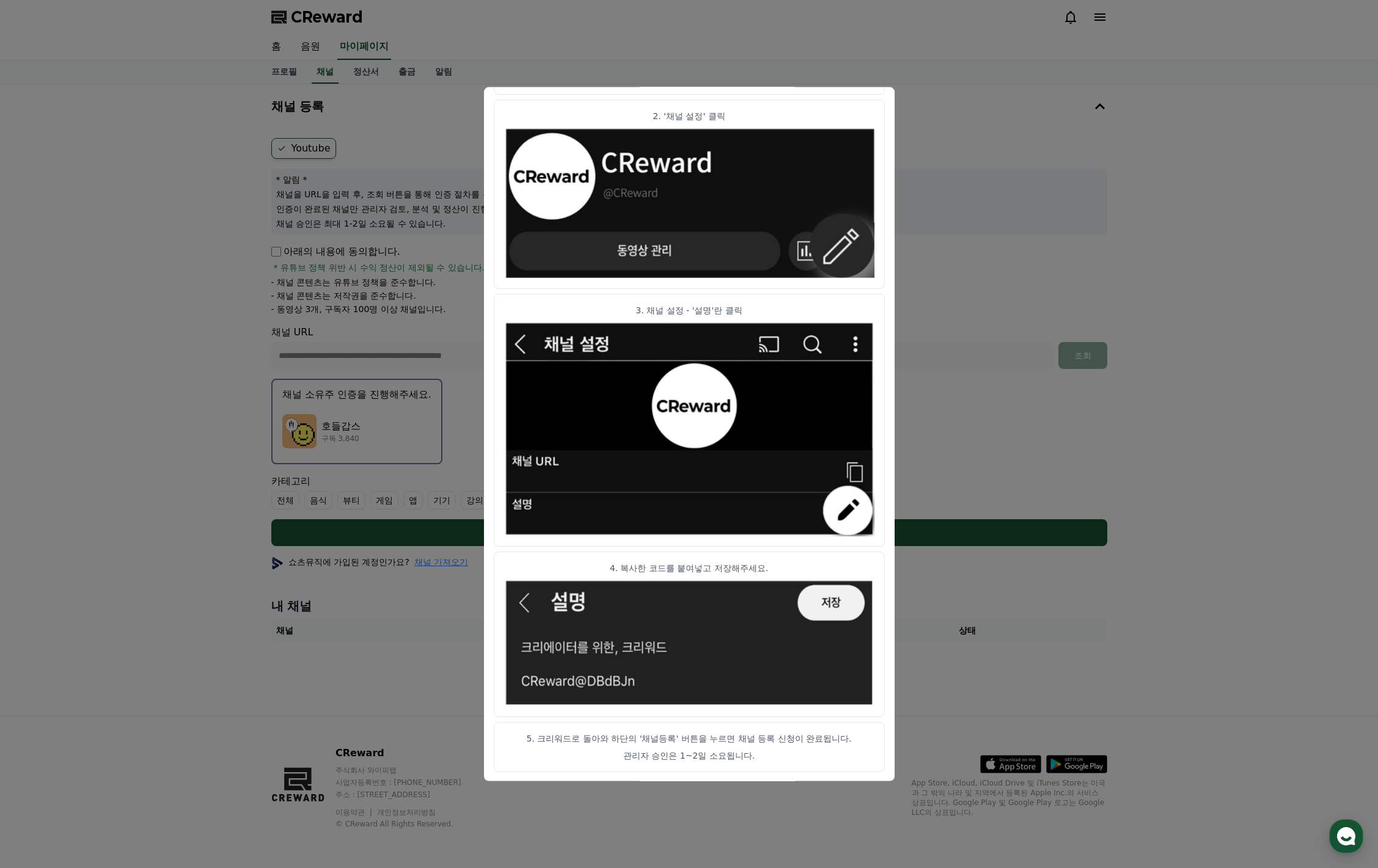
click at [762, 562] on p "4. 복사한 코드를 붙여넣고 저장해주세요." at bounding box center [689, 568] width 370 height 12
click at [694, 717] on section "1. 인증코드를 복사 후 유튜브에 접속하여 내 채널 - 채널 보기 클릭 2. '채널 설정' 클릭 3. 채널 설정 - '설명'란 클릭 4. 복사…" at bounding box center [690, 331] width 391 height 880
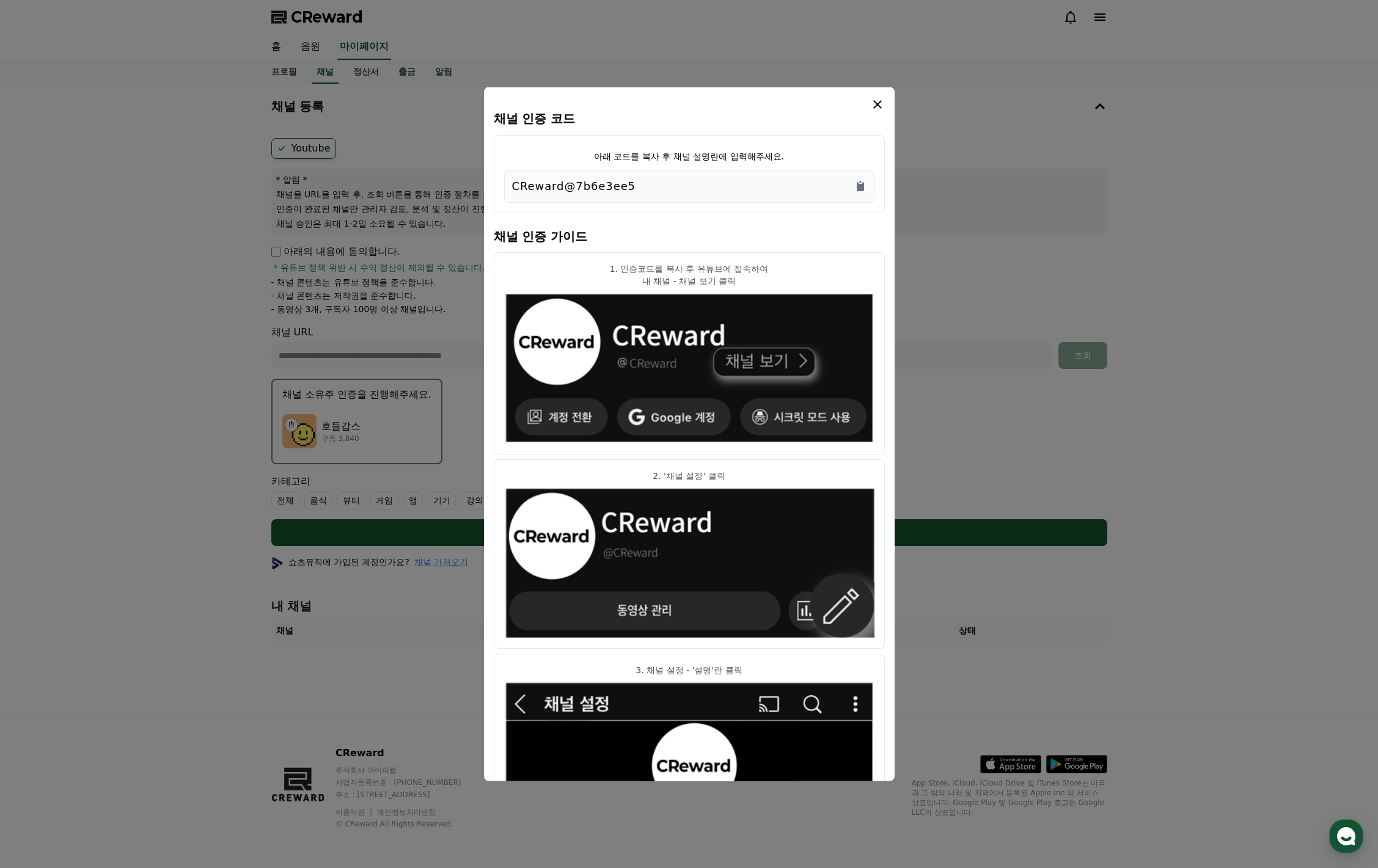
click at [877, 106] on icon "modal" at bounding box center [878, 104] width 15 height 15
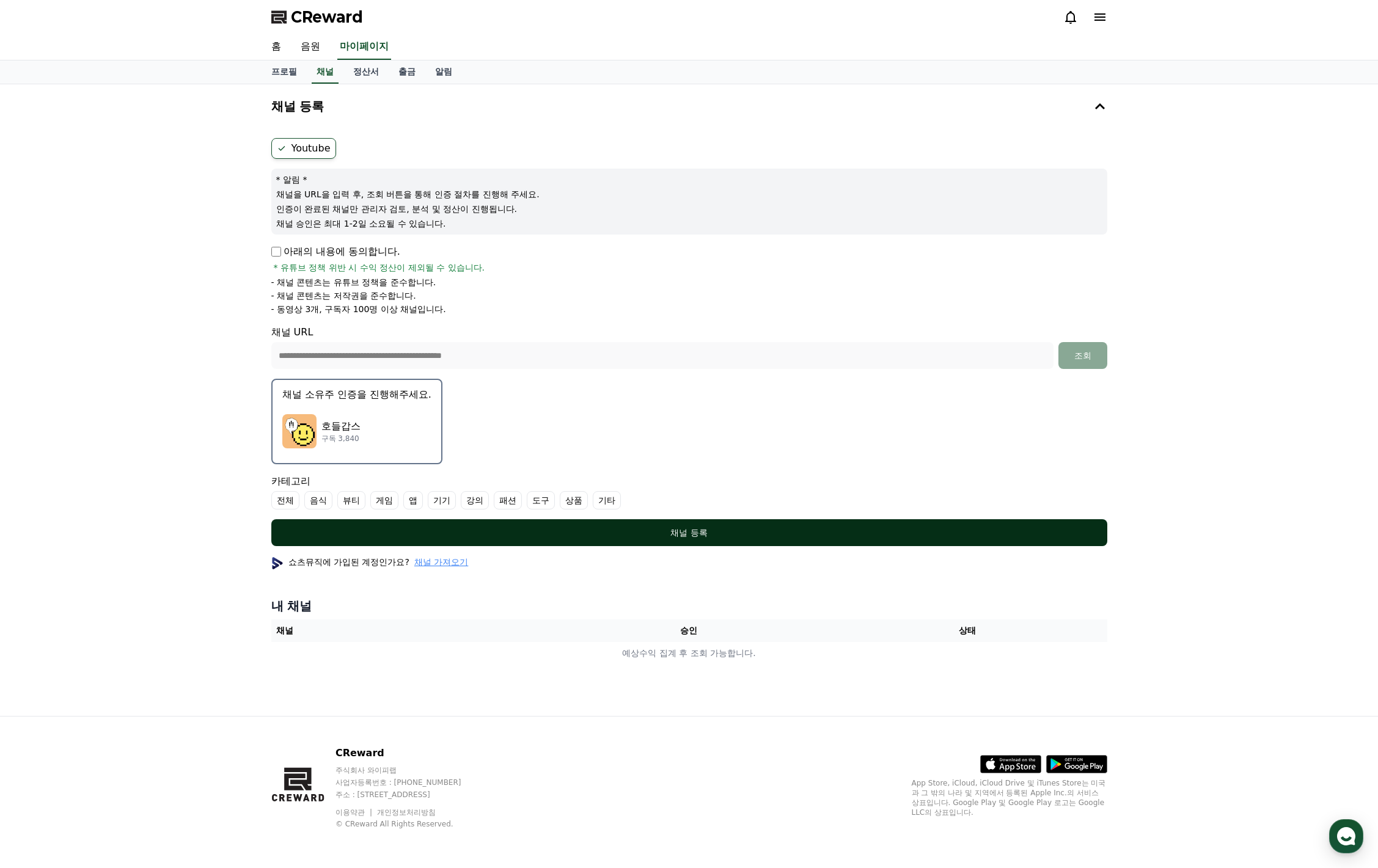
click at [684, 538] on div "채널 등록" at bounding box center [689, 532] width 788 height 12
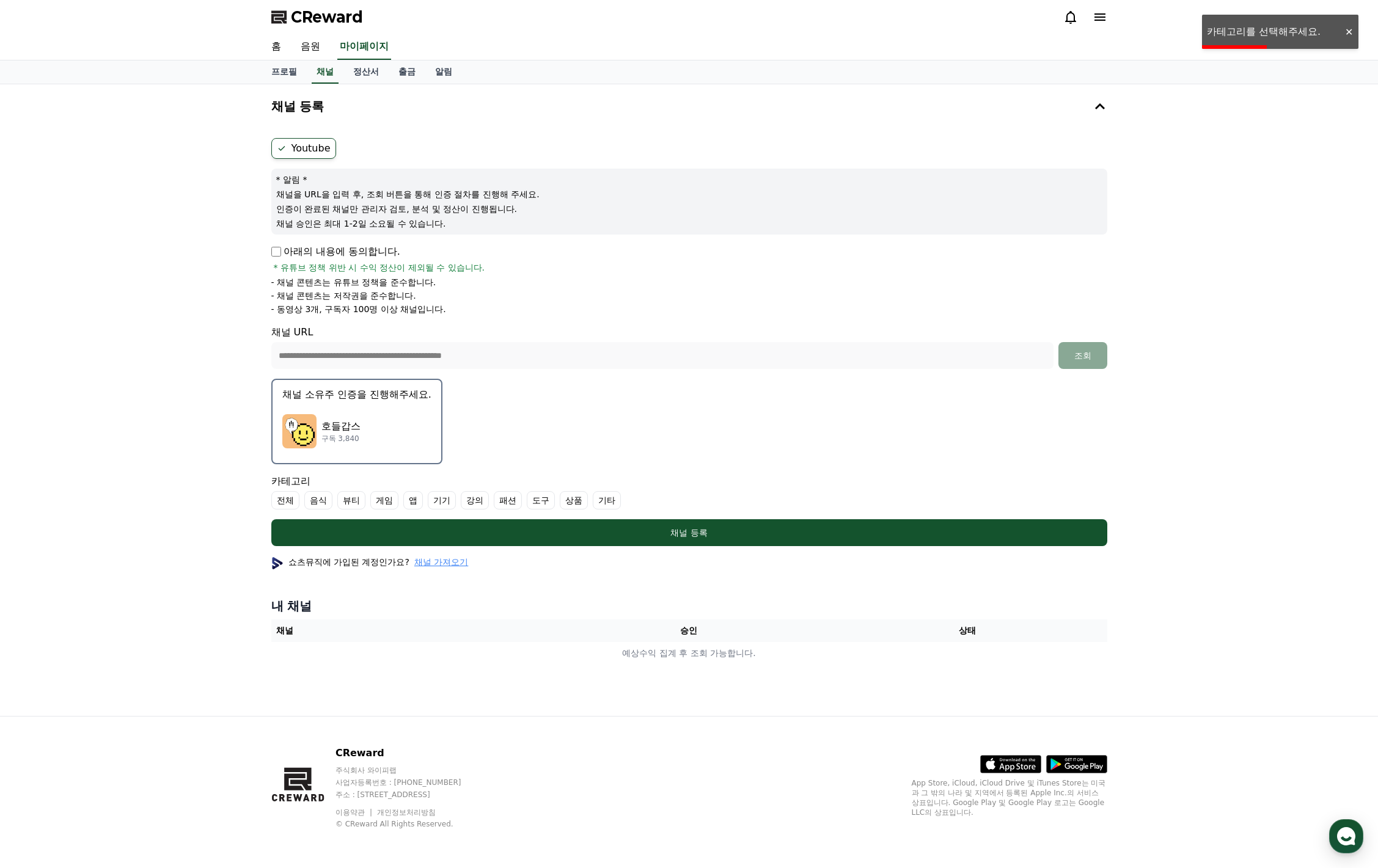
click at [279, 501] on label "전체" at bounding box center [285, 500] width 28 height 18
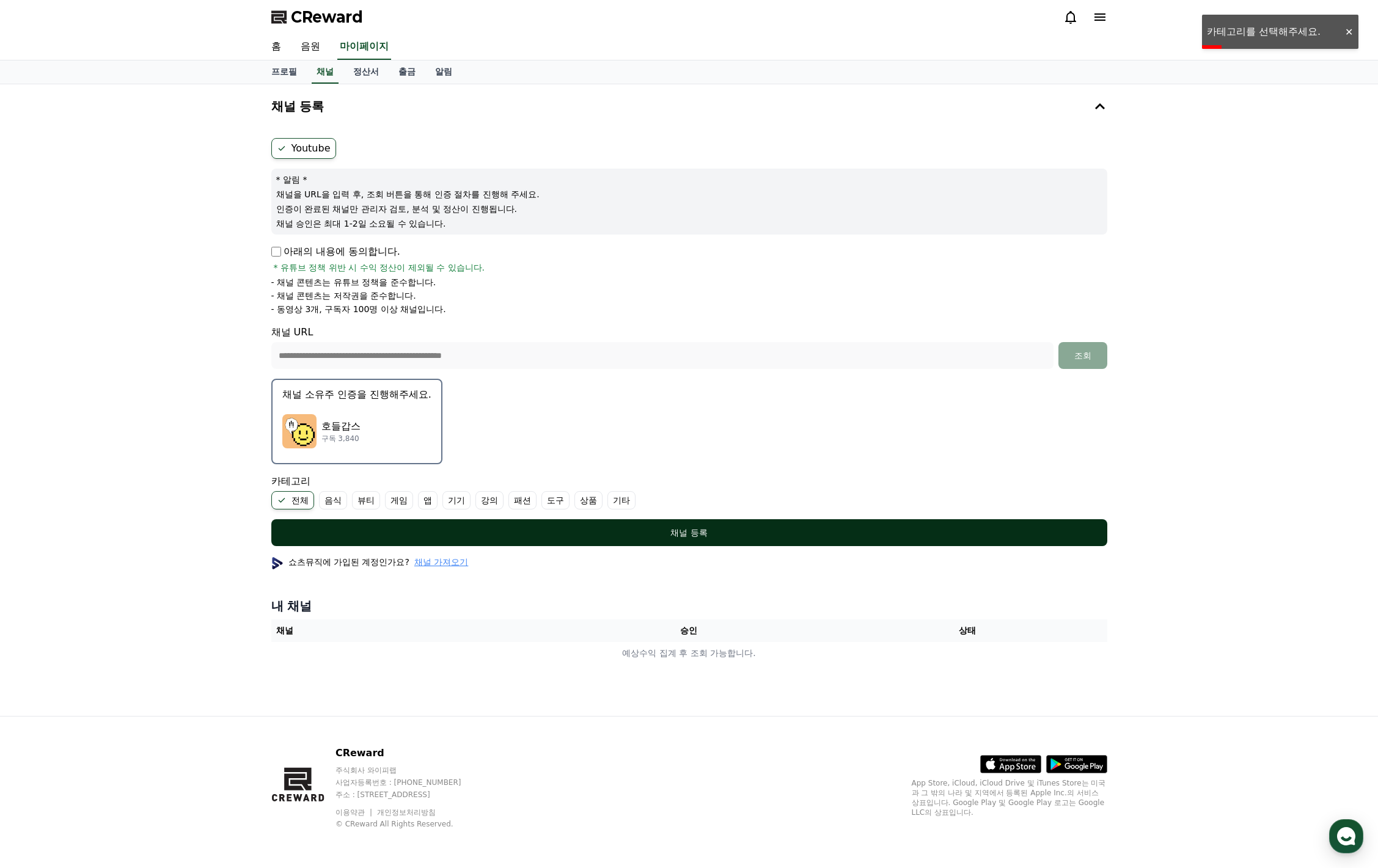
click at [680, 537] on div "채널 등록" at bounding box center [689, 532] width 788 height 12
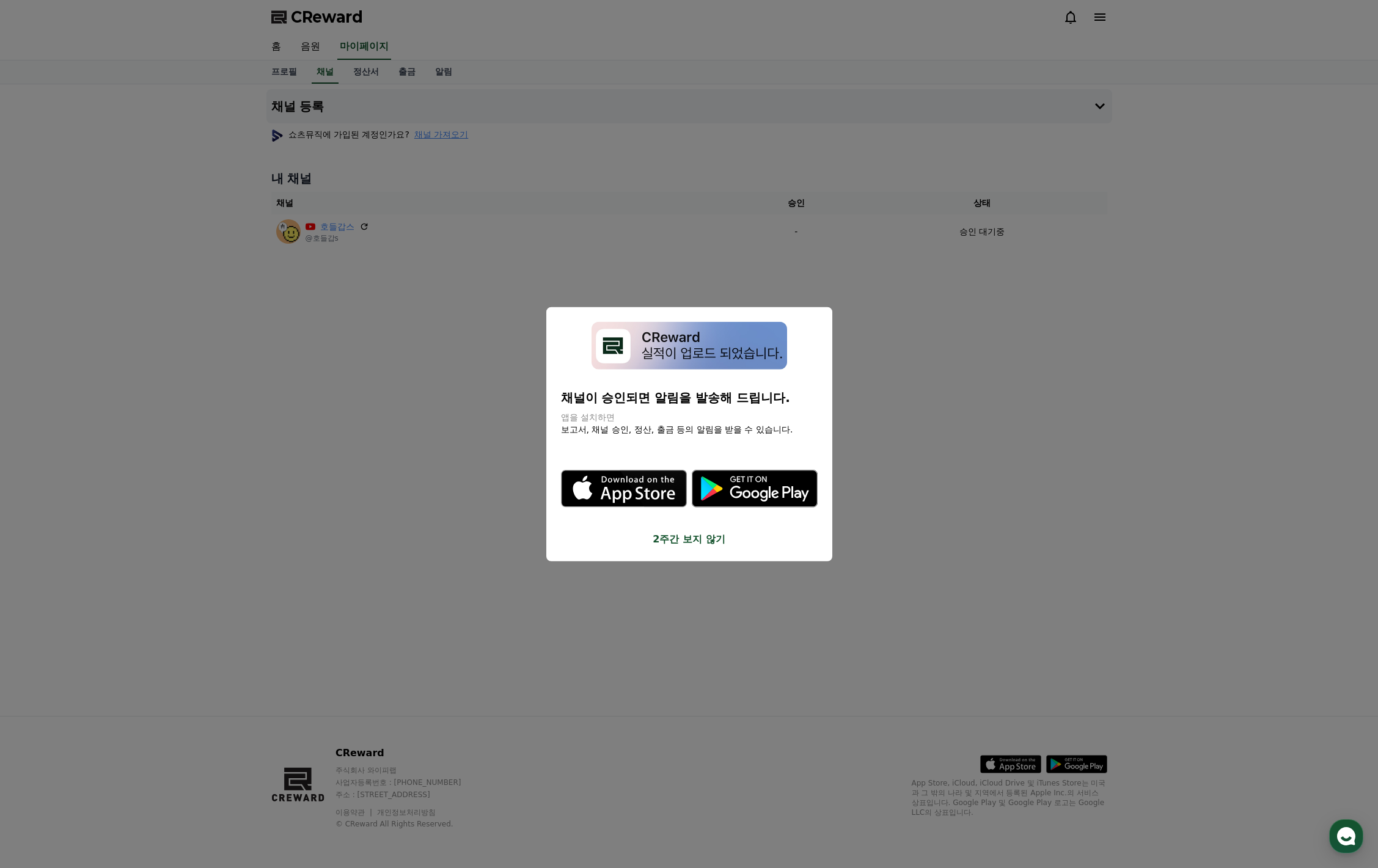
click at [928, 456] on button "close modal" at bounding box center [689, 434] width 1378 height 868
